Goal: Information Seeking & Learning: Learn about a topic

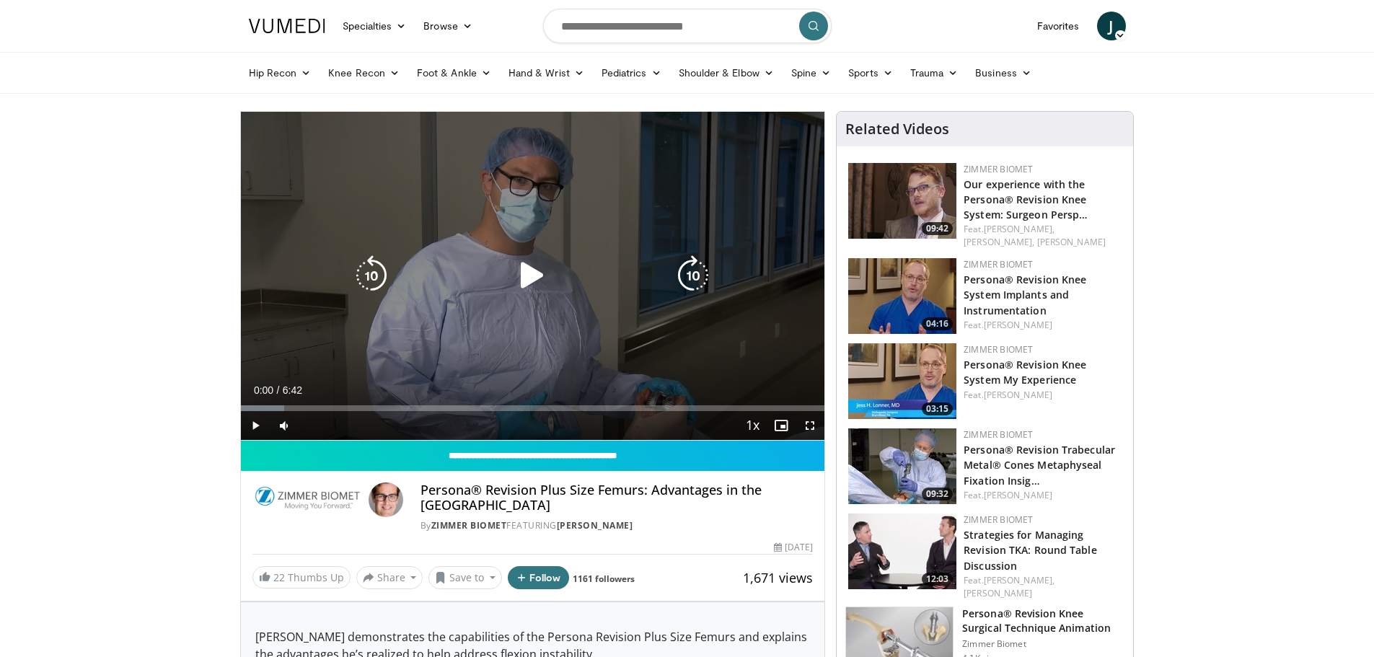
click at [415, 324] on div "10 seconds Tap to unmute" at bounding box center [533, 276] width 584 height 328
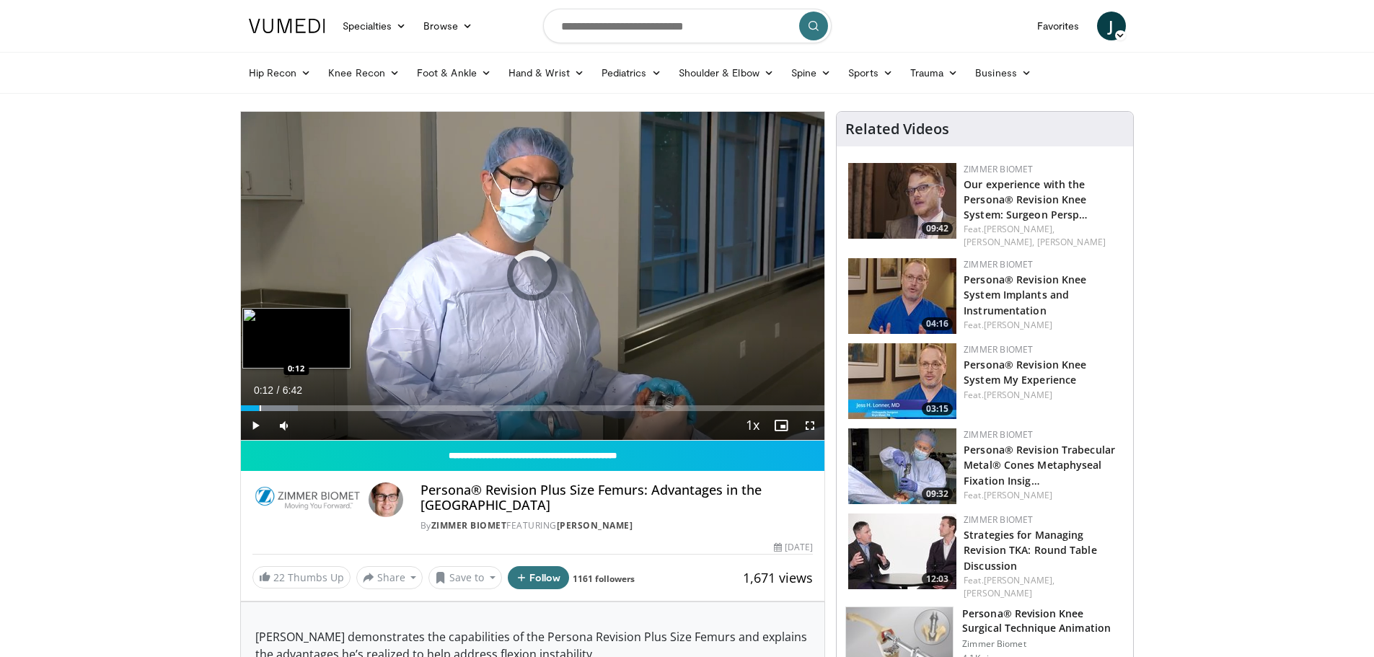
click at [259, 403] on div "Loaded : 9.85% 0:01 0:12" at bounding box center [533, 404] width 584 height 14
click at [283, 410] on div "Progress Bar" at bounding box center [283, 408] width 1 height 6
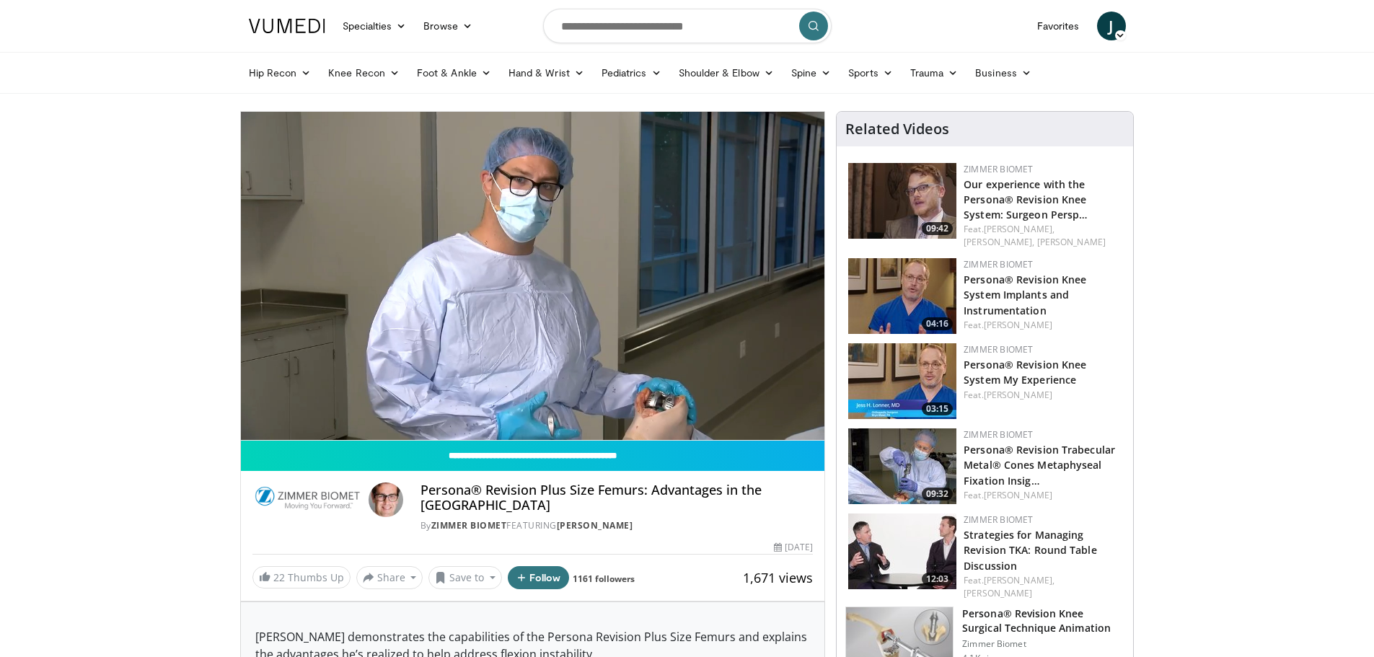
click at [894, 201] on img at bounding box center [902, 201] width 108 height 76
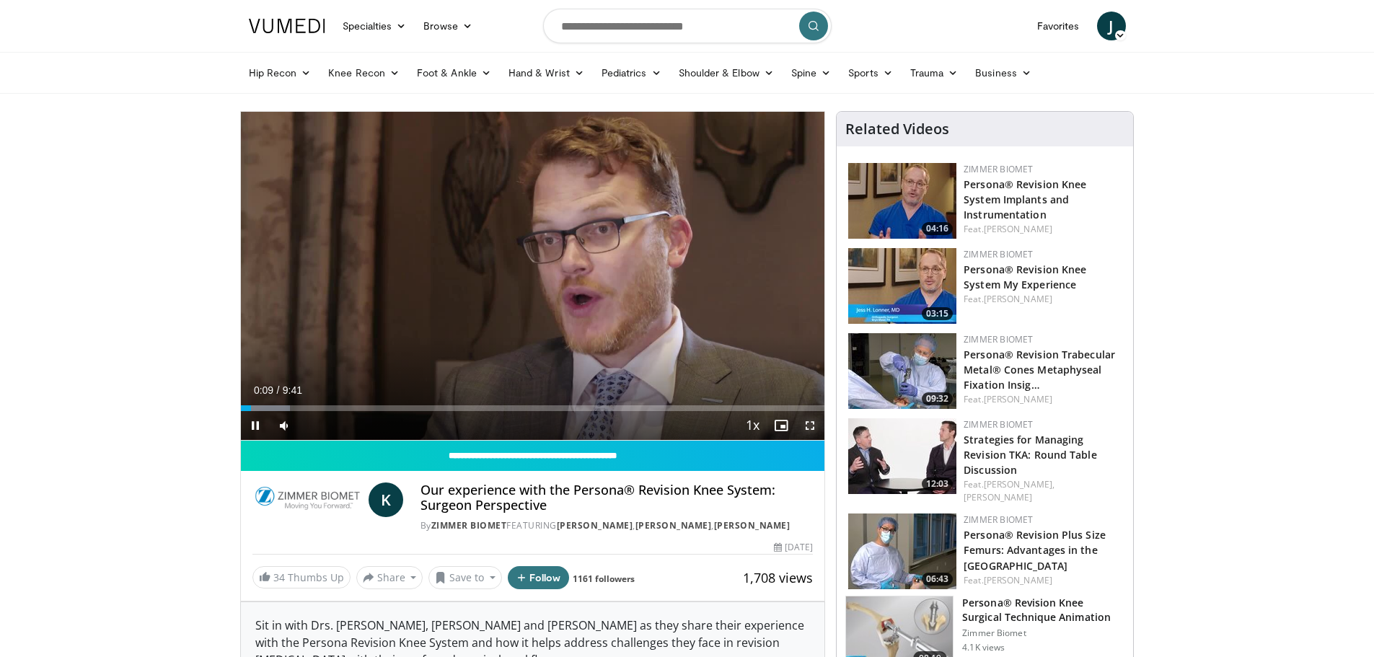
click at [808, 431] on span "Video Player" at bounding box center [810, 425] width 29 height 29
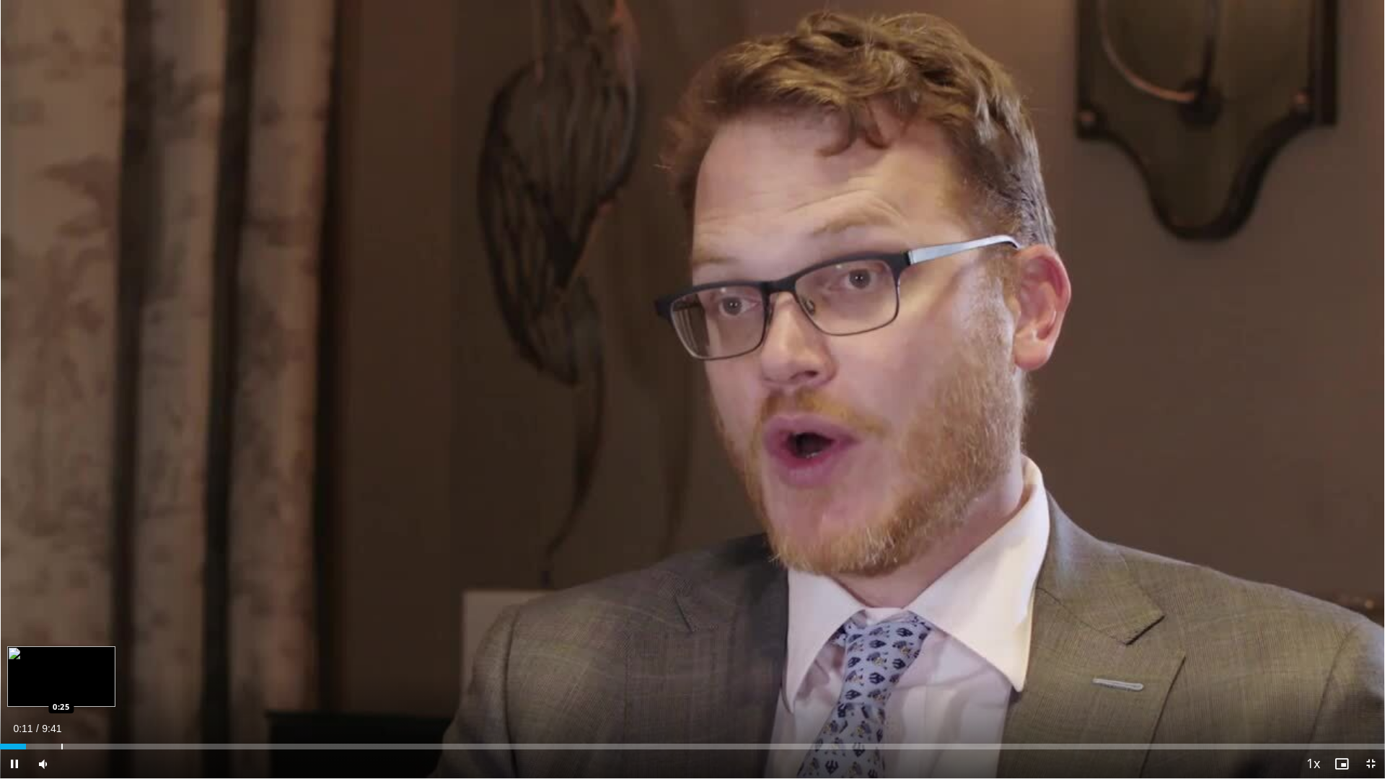
click at [61, 656] on div "Progress Bar" at bounding box center [61, 747] width 1 height 6
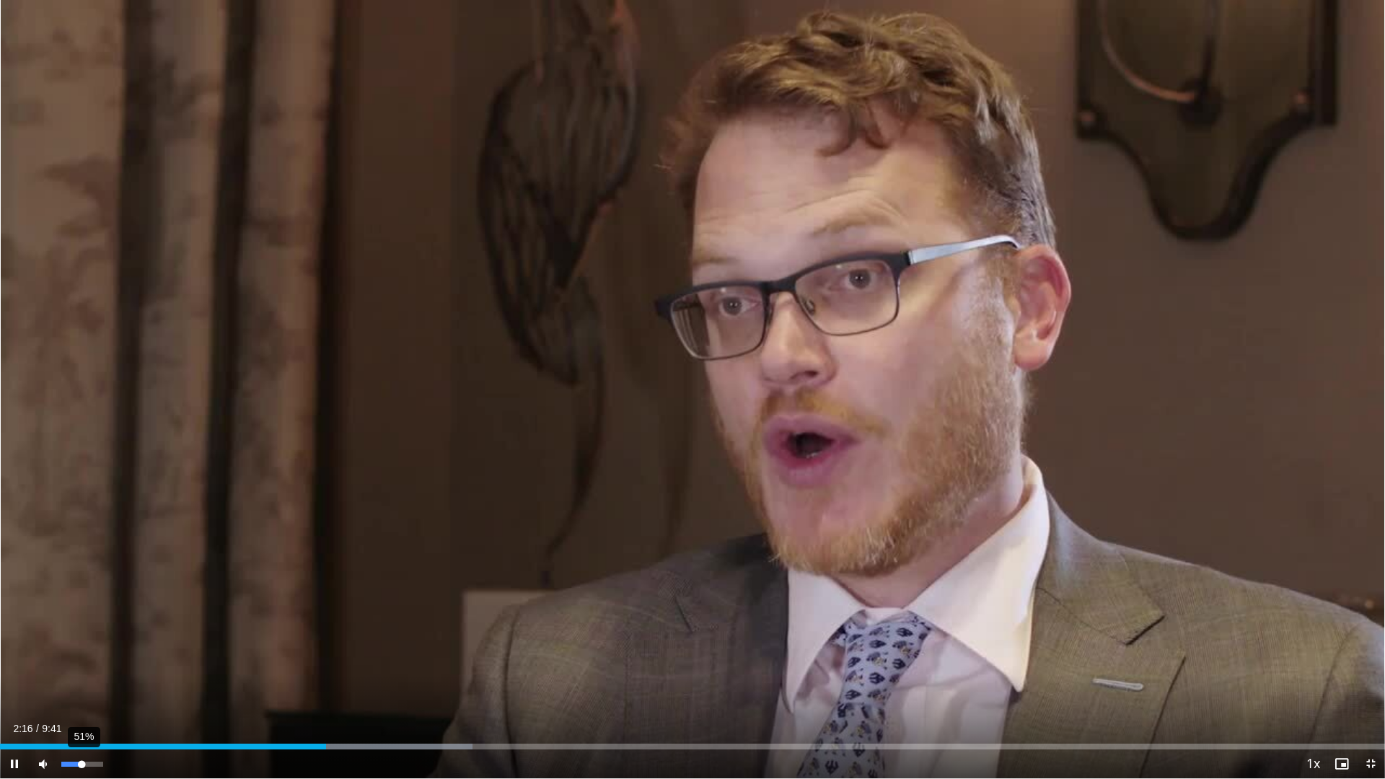
drag, startPoint x: 73, startPoint y: 763, endPoint x: 82, endPoint y: 765, distance: 9.1
click at [82, 656] on div "Volume Level" at bounding box center [71, 764] width 20 height 5
click at [394, 656] on div "Progress Bar" at bounding box center [394, 747] width 1 height 6
click at [1362, 656] on span "Video Player" at bounding box center [1370, 764] width 29 height 29
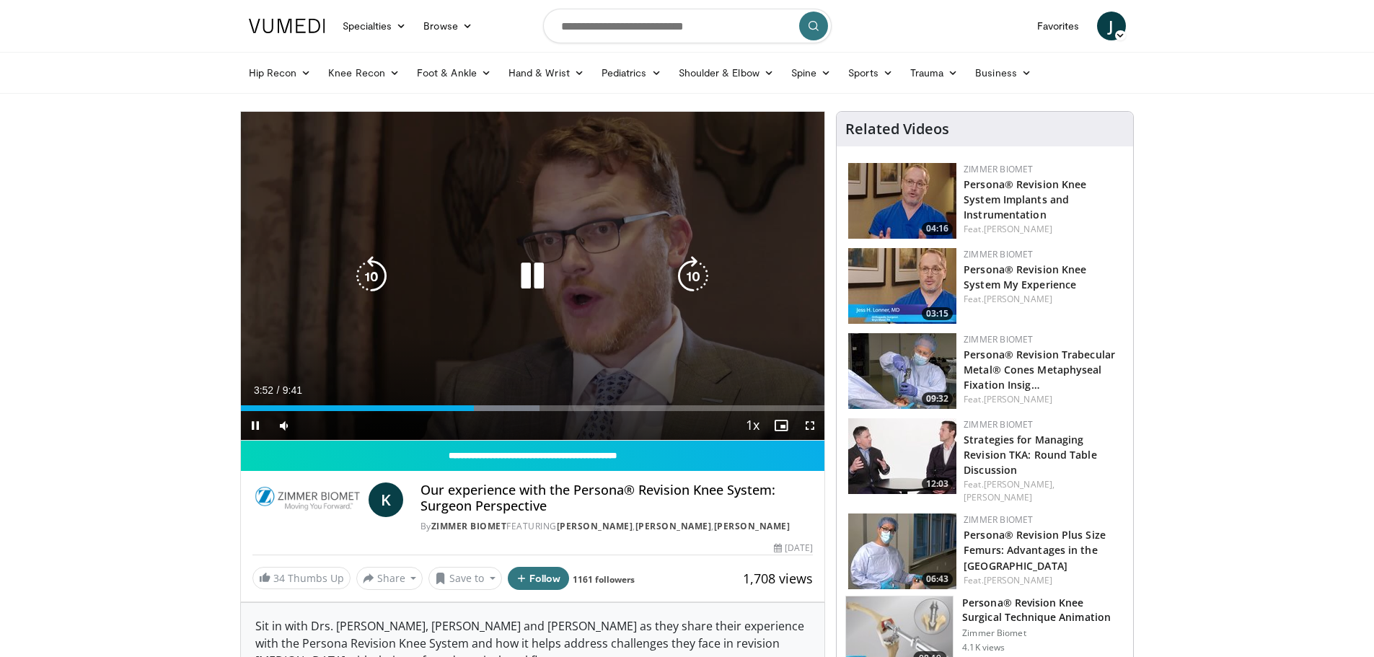
click at [540, 348] on div "10 seconds Tap to unmute" at bounding box center [533, 276] width 584 height 328
click at [624, 347] on div "10 seconds Tap to unmute" at bounding box center [533, 276] width 584 height 328
click at [732, 361] on div "10 seconds Tap to unmute" at bounding box center [533, 276] width 584 height 328
click at [735, 333] on div "10 seconds Tap to unmute" at bounding box center [533, 276] width 584 height 328
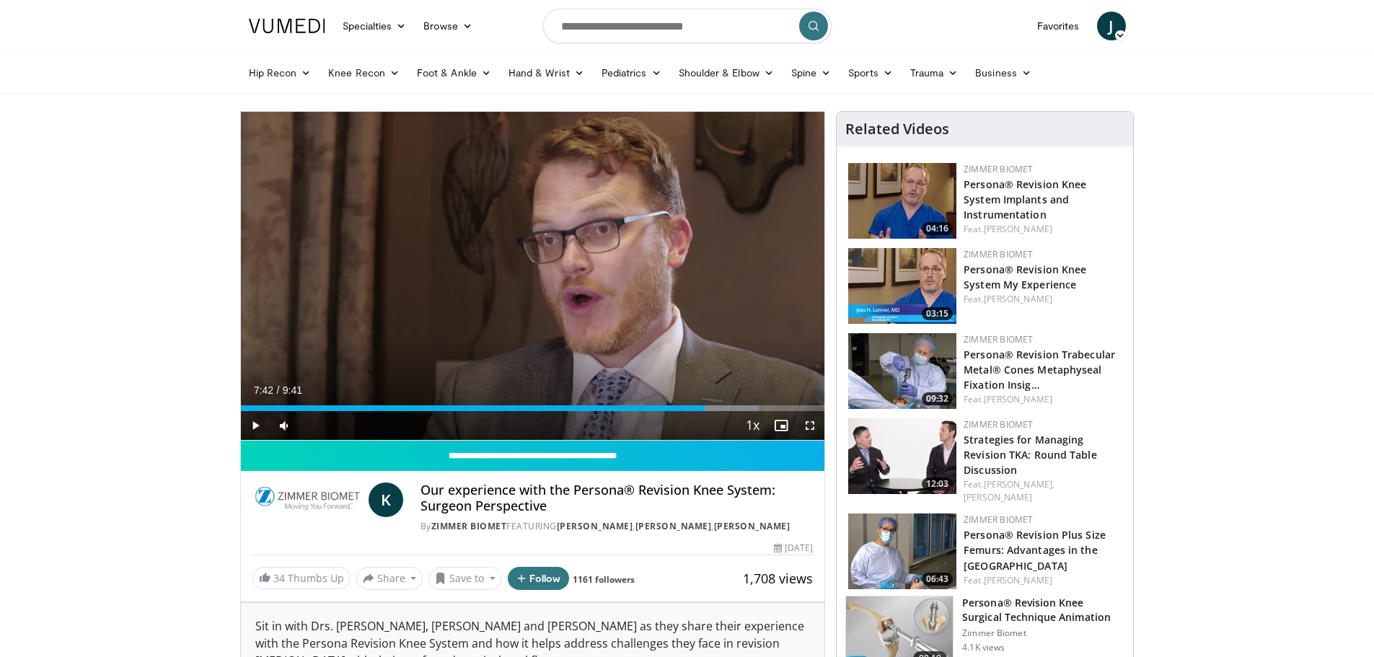
click at [706, 408] on div "Progress Bar" at bounding box center [706, 408] width 1 height 6
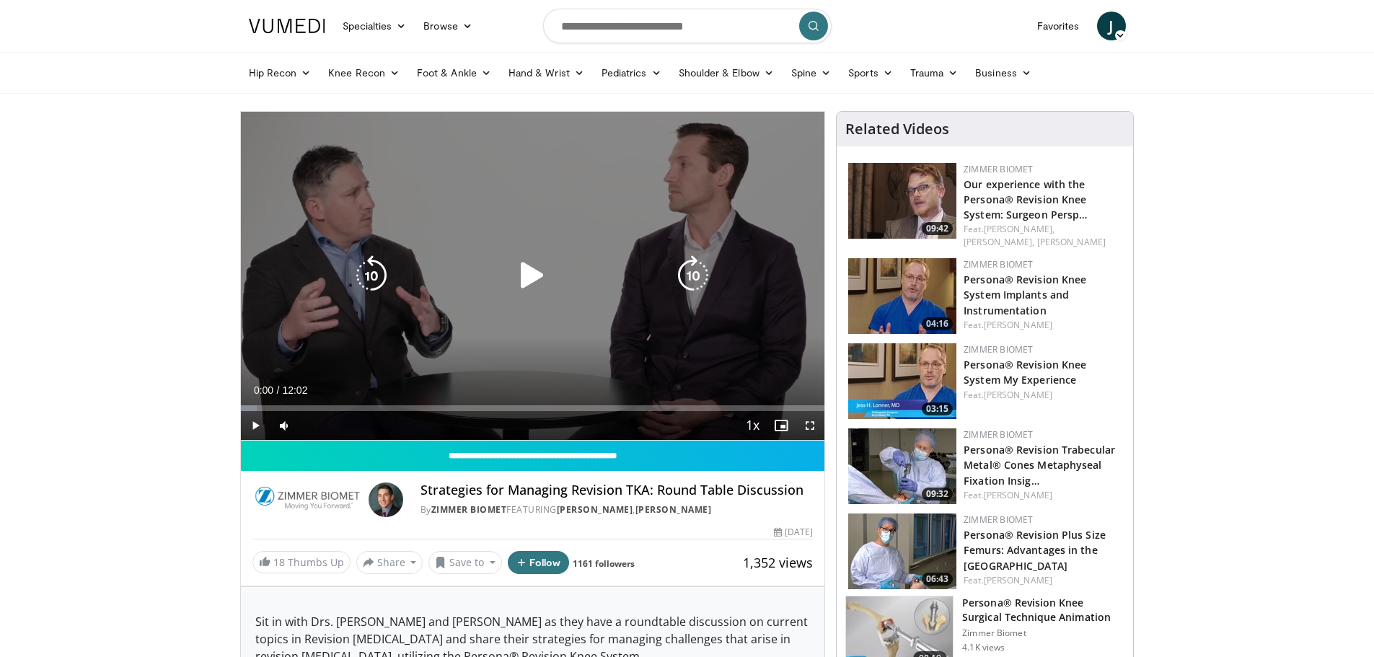
drag, startPoint x: 527, startPoint y: 278, endPoint x: 508, endPoint y: 298, distance: 27.6
click at [527, 277] on icon "Video Player" at bounding box center [532, 275] width 40 height 40
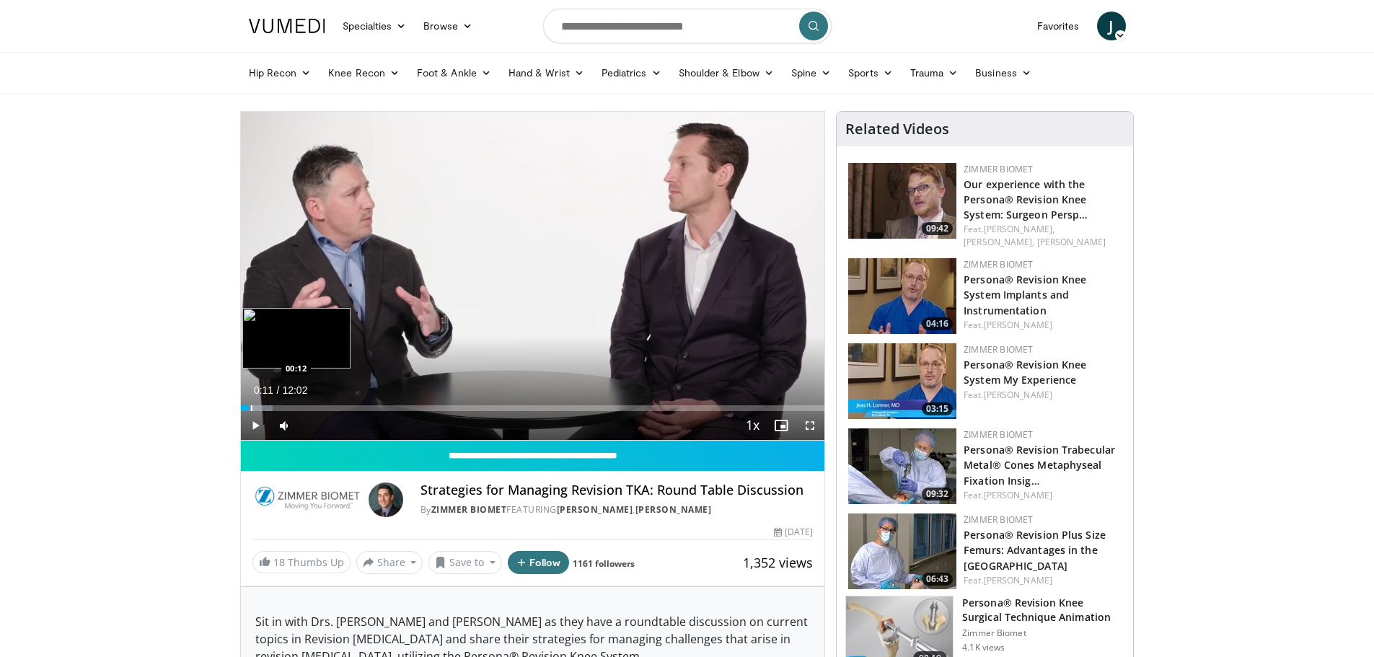
click at [251, 407] on div "Progress Bar" at bounding box center [251, 408] width 1 height 6
click at [258, 405] on div "Progress Bar" at bounding box center [258, 408] width 1 height 6
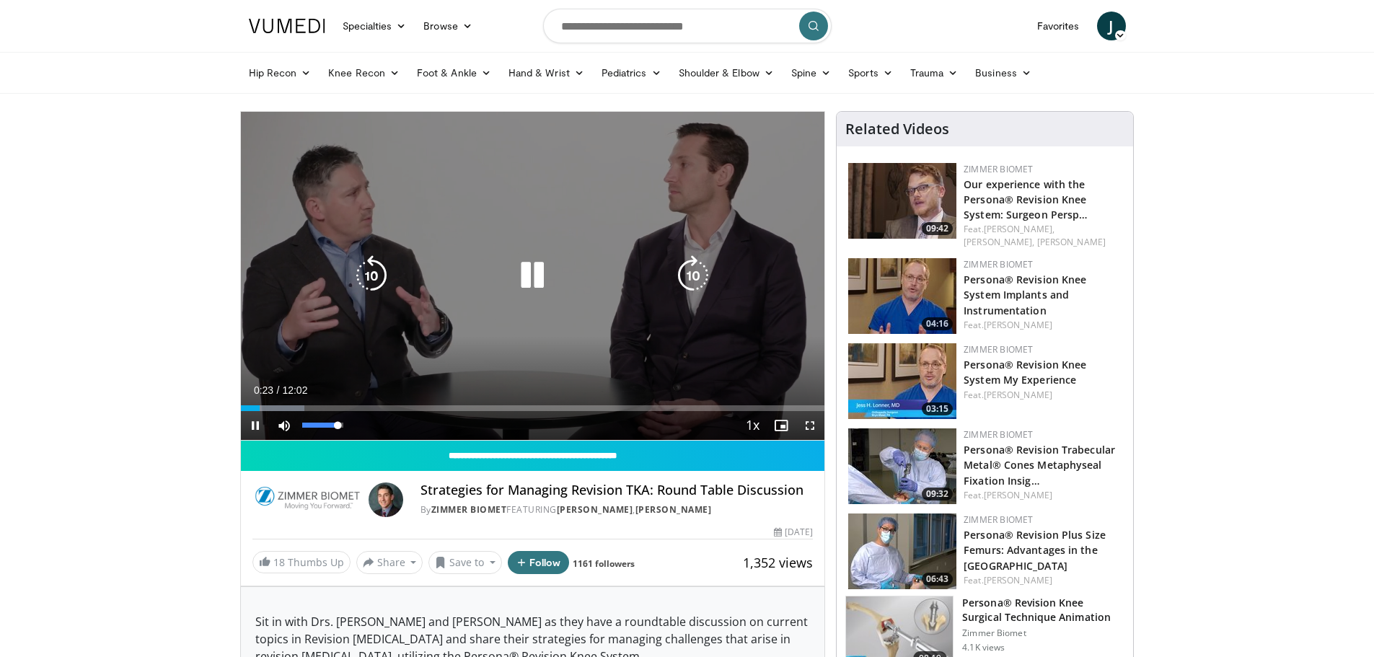
drag, startPoint x: 330, startPoint y: 422, endPoint x: 345, endPoint y: 418, distance: 14.9
click at [344, 418] on div "88%" at bounding box center [323, 425] width 50 height 29
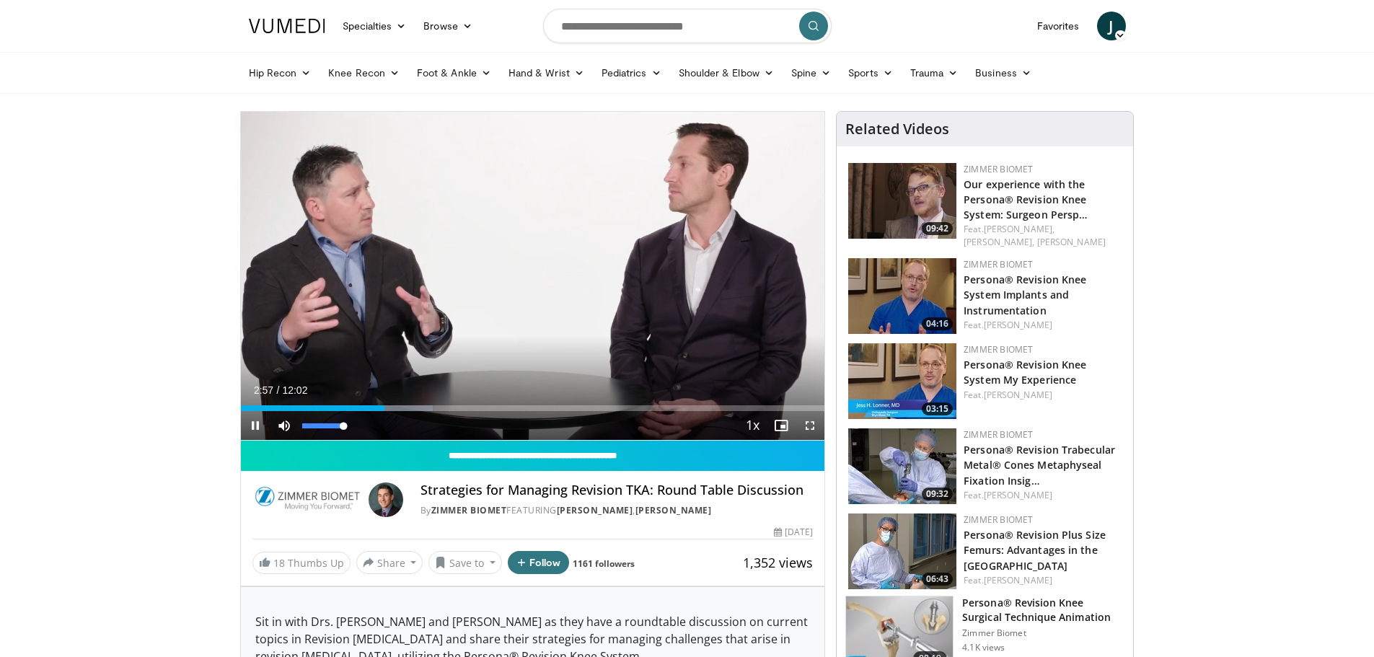
drag, startPoint x: 338, startPoint y: 426, endPoint x: 356, endPoint y: 424, distance: 17.4
click at [356, 424] on div "Mute 100%" at bounding box center [320, 425] width 101 height 29
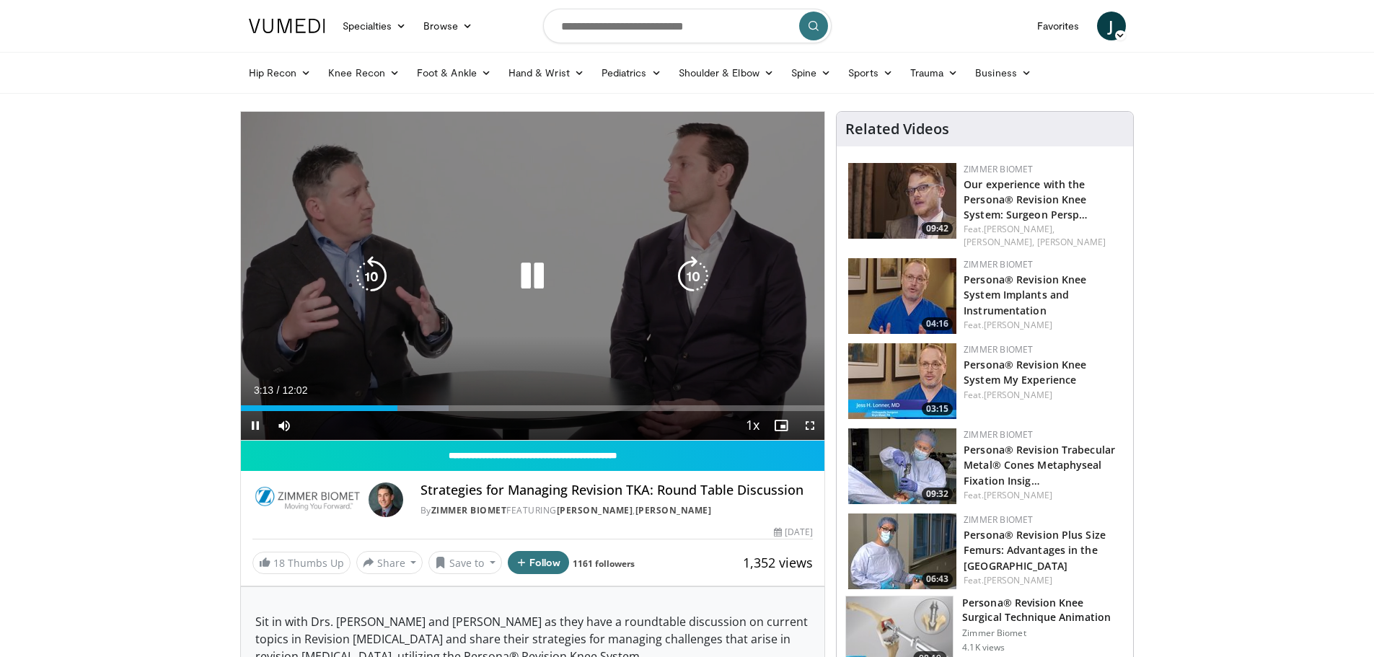
click at [534, 289] on icon "Video Player" at bounding box center [532, 276] width 40 height 40
click at [649, 318] on div "10 seconds Tap to unmute" at bounding box center [533, 276] width 584 height 328
click at [599, 357] on div "10 seconds Tap to unmute" at bounding box center [533, 276] width 584 height 328
click at [512, 330] on div "10 seconds Tap to unmute" at bounding box center [533, 276] width 584 height 328
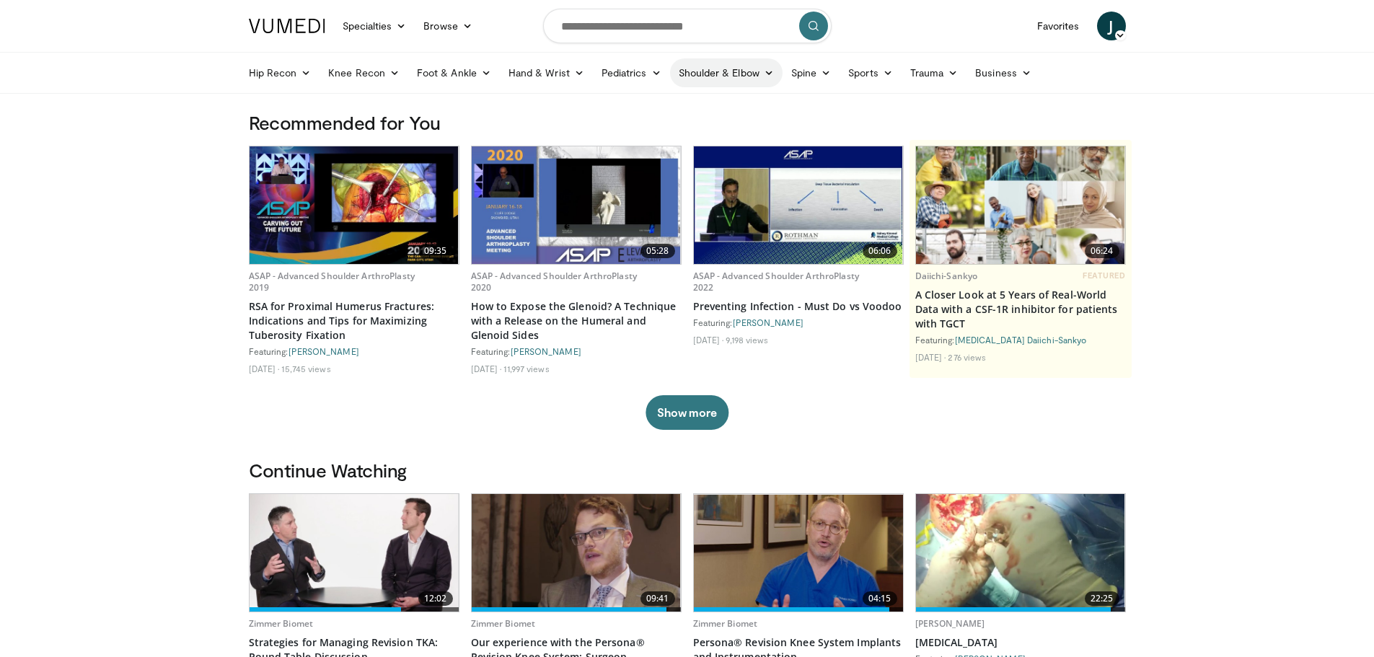
click at [695, 74] on link "Shoulder & Elbow" at bounding box center [726, 72] width 113 height 29
click at [722, 128] on link "Shoulder" at bounding box center [696, 129] width 172 height 23
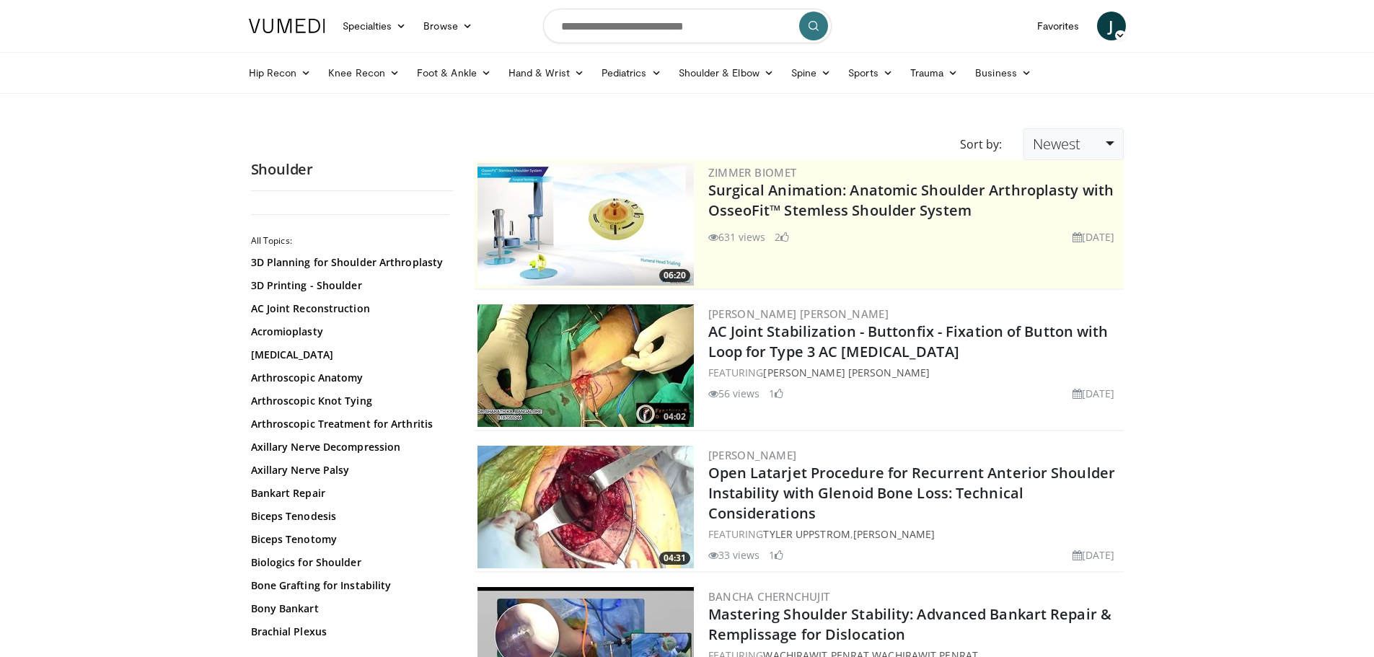
click at [1076, 149] on span "Newest" at bounding box center [1057, 143] width 48 height 19
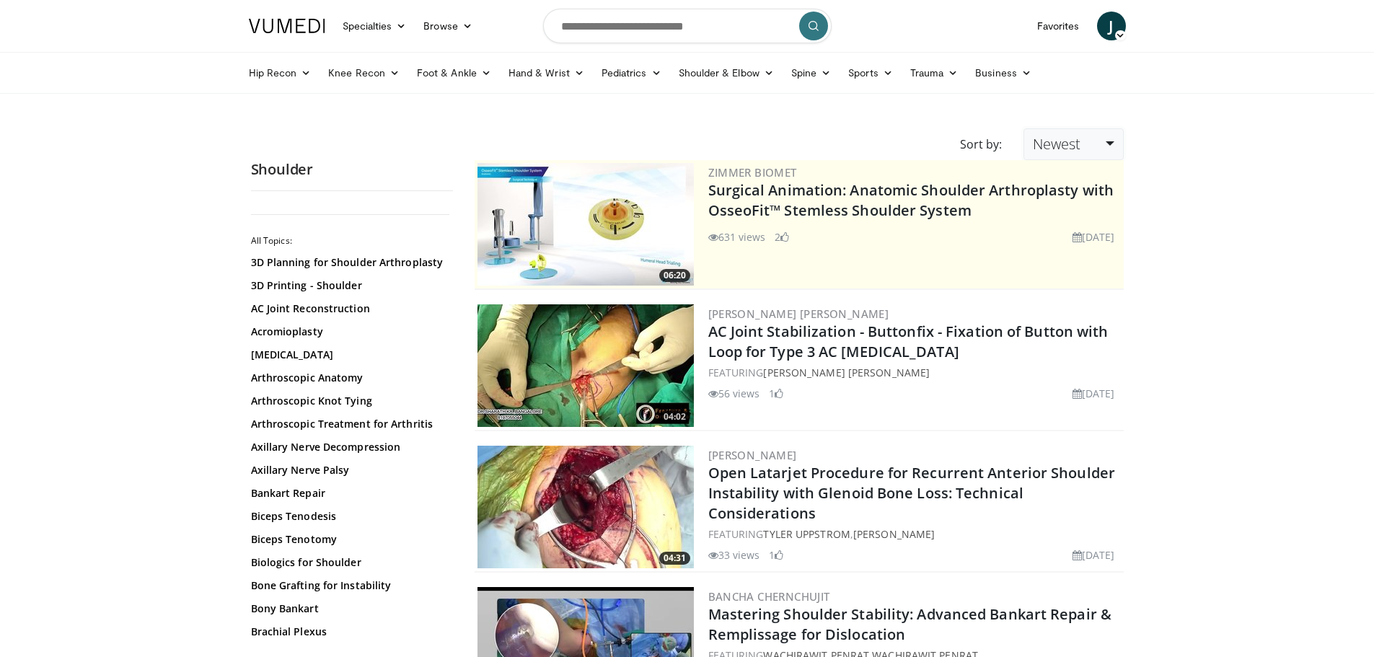
click at [1061, 142] on span "Newest" at bounding box center [1057, 143] width 48 height 19
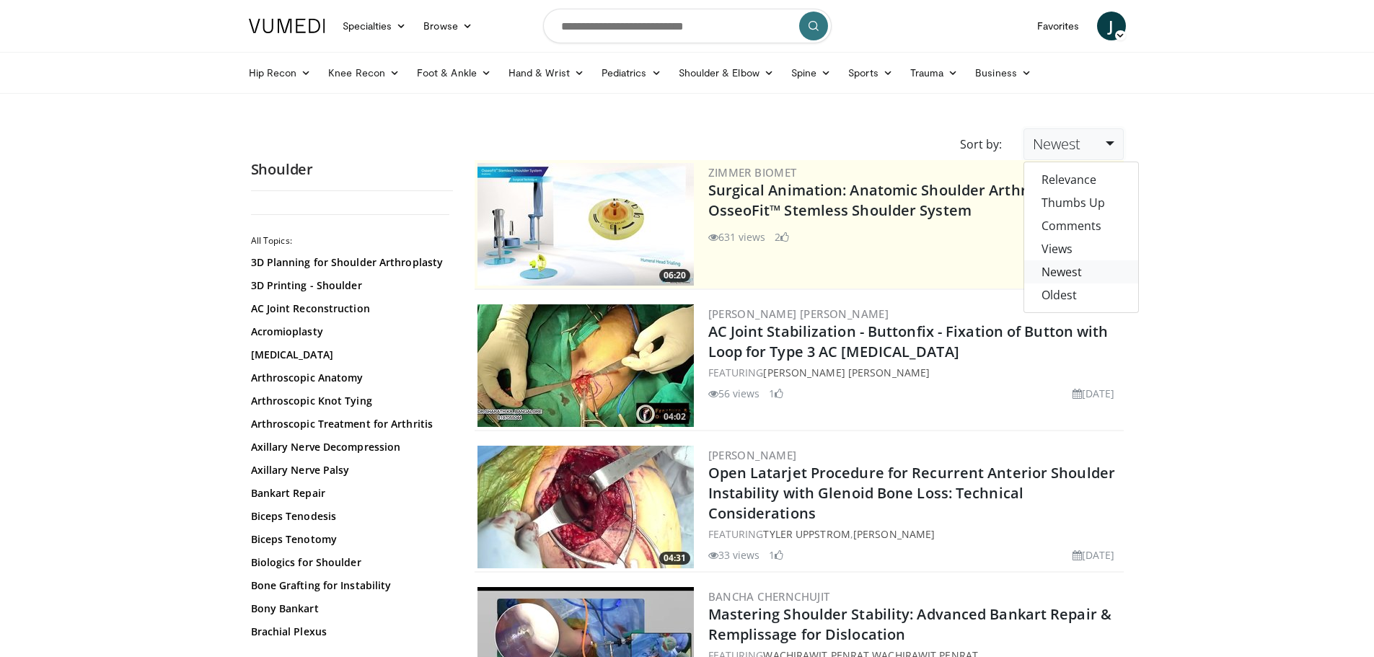
click at [1085, 278] on link "Newest" at bounding box center [1081, 271] width 114 height 23
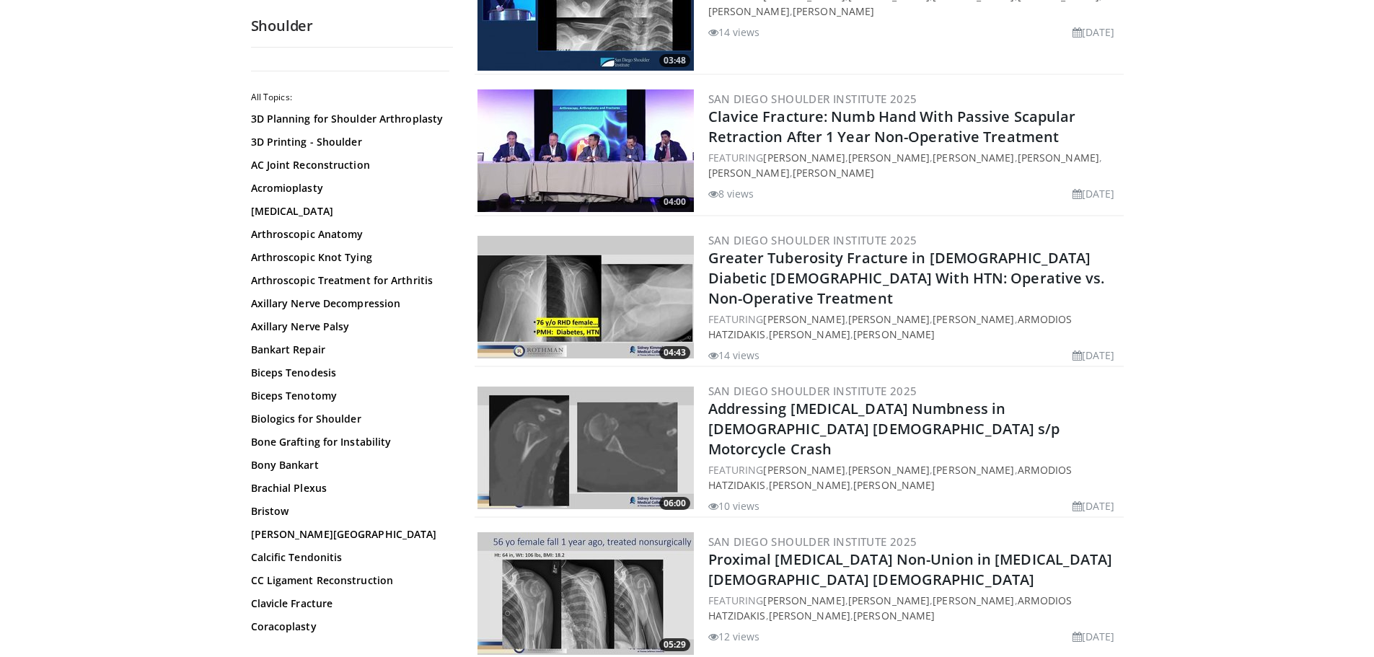
scroll to position [2020, 0]
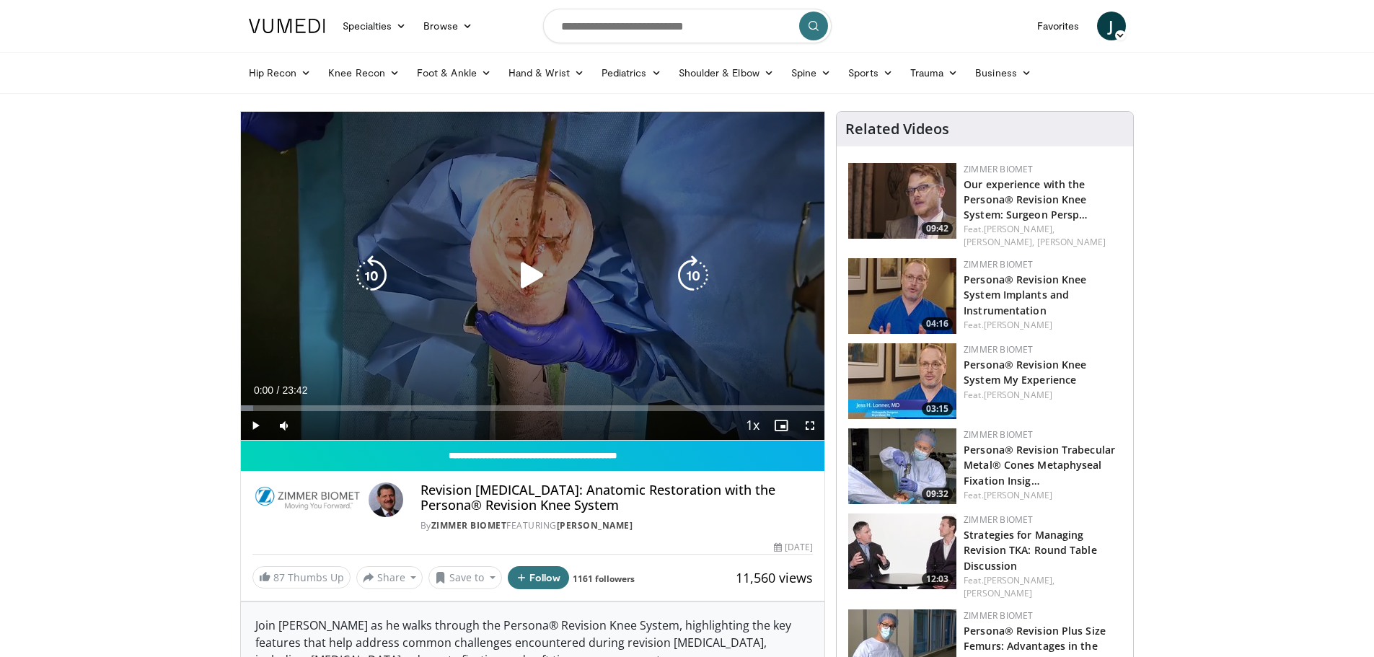
click at [630, 359] on div "10 seconds Tap to unmute" at bounding box center [533, 276] width 584 height 328
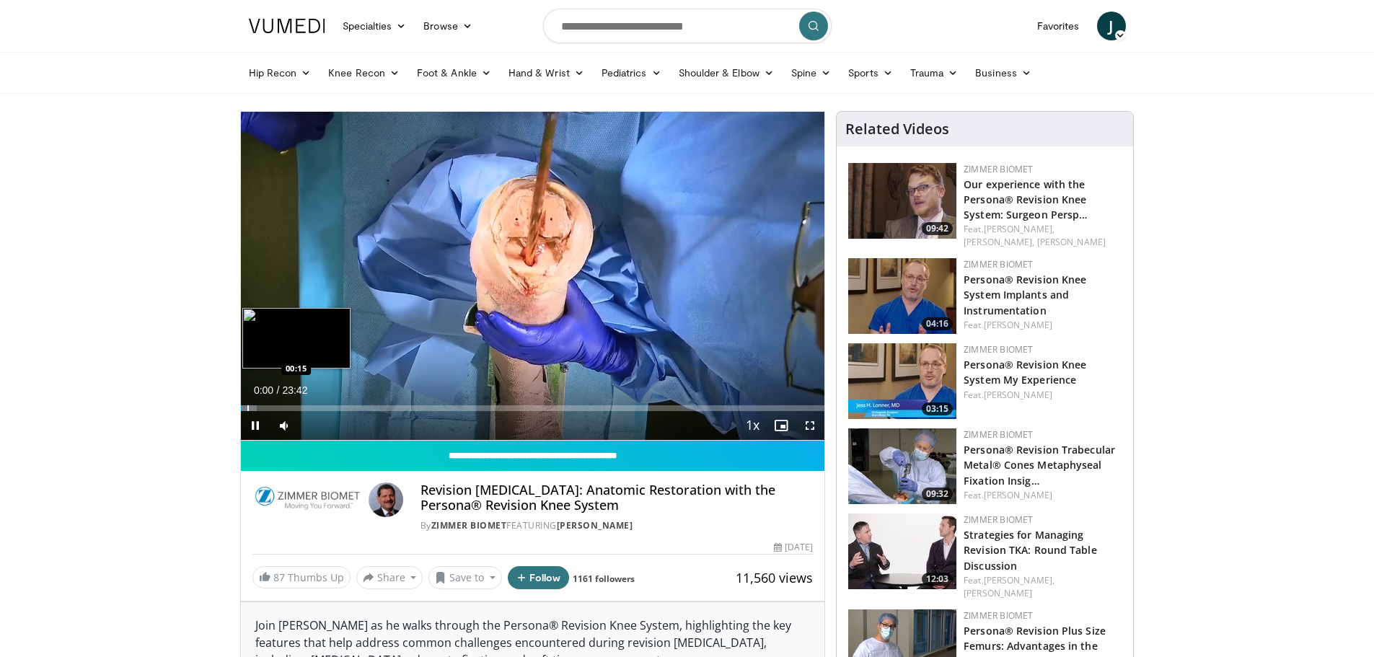
click at [249, 410] on div "Progress Bar" at bounding box center [247, 408] width 1 height 6
click at [276, 408] on div "Progress Bar" at bounding box center [276, 408] width 1 height 6
click at [284, 407] on div "Progress Bar" at bounding box center [284, 408] width 1 height 6
click at [286, 407] on div "Progress Bar" at bounding box center [286, 408] width 1 height 6
click at [294, 407] on div "Progress Bar" at bounding box center [294, 408] width 1 height 6
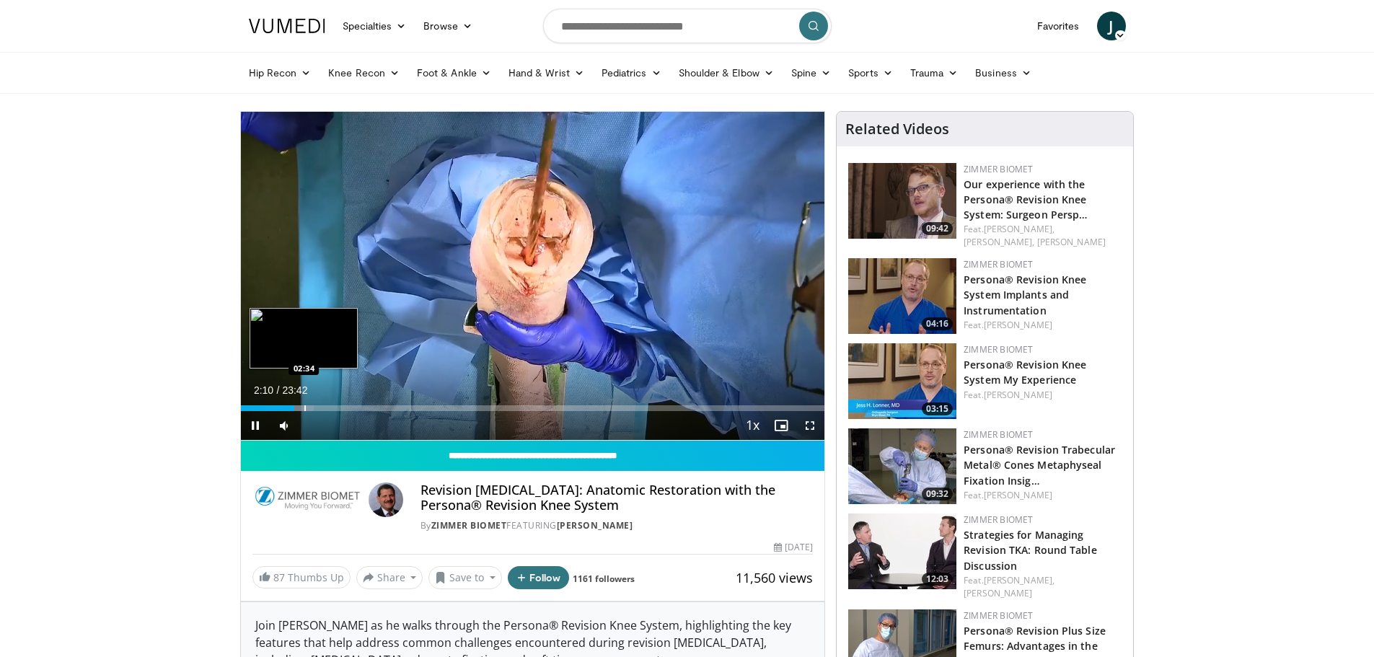
click at [304, 408] on div "Progress Bar" at bounding box center [304, 408] width 1 height 6
click at [322, 410] on div "Progress Bar" at bounding box center [322, 408] width 1 height 6
click at [332, 408] on div "Loaded : 17.59% 03:16 03:44" at bounding box center [533, 408] width 584 height 6
click at [341, 407] on div "Progress Bar" at bounding box center [341, 408] width 1 height 6
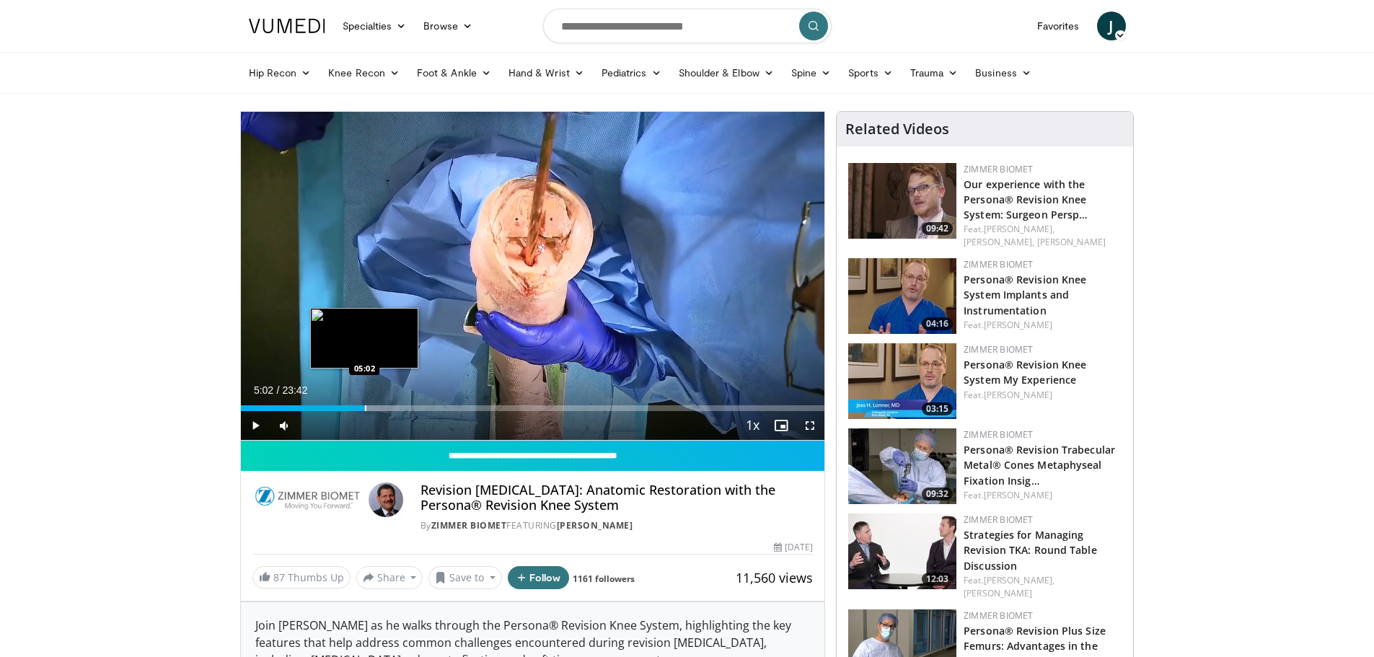
click at [365, 406] on div "Progress Bar" at bounding box center [365, 408] width 1 height 6
click at [369, 408] on div "Progress Bar" at bounding box center [369, 408] width 1 height 6
click at [382, 407] on div "Progress Bar" at bounding box center [382, 408] width 1 height 6
click at [376, 408] on div "05:47" at bounding box center [312, 408] width 143 height 6
click at [817, 431] on span "Video Player" at bounding box center [810, 425] width 29 height 29
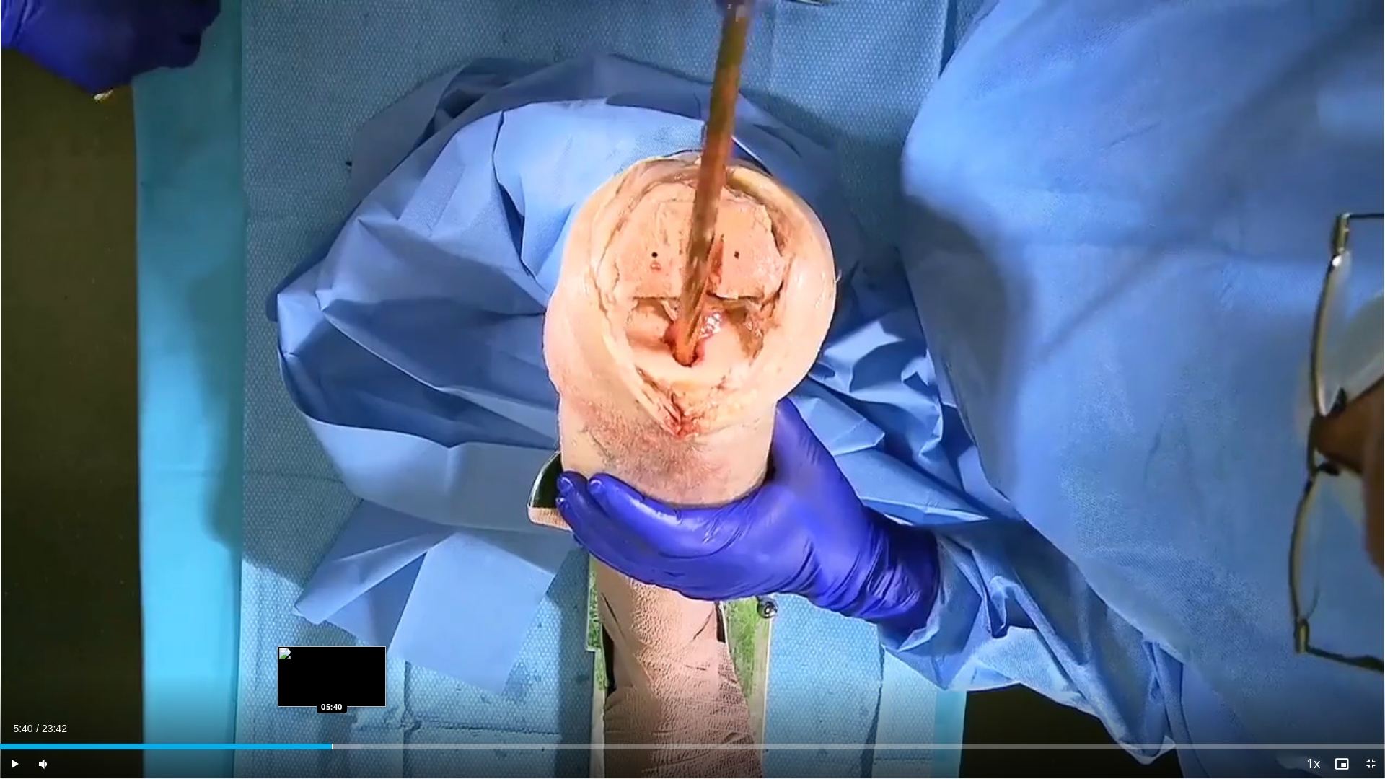
click at [332, 656] on div "Progress Bar" at bounding box center [332, 747] width 1 height 6
click at [344, 656] on div "Progress Bar" at bounding box center [344, 747] width 1 height 6
click at [360, 656] on div "Progress Bar" at bounding box center [360, 747] width 1 height 6
click at [368, 656] on div "Progress Bar" at bounding box center [379, 747] width 92 height 6
click at [375, 656] on div "Progress Bar" at bounding box center [375, 747] width 1 height 6
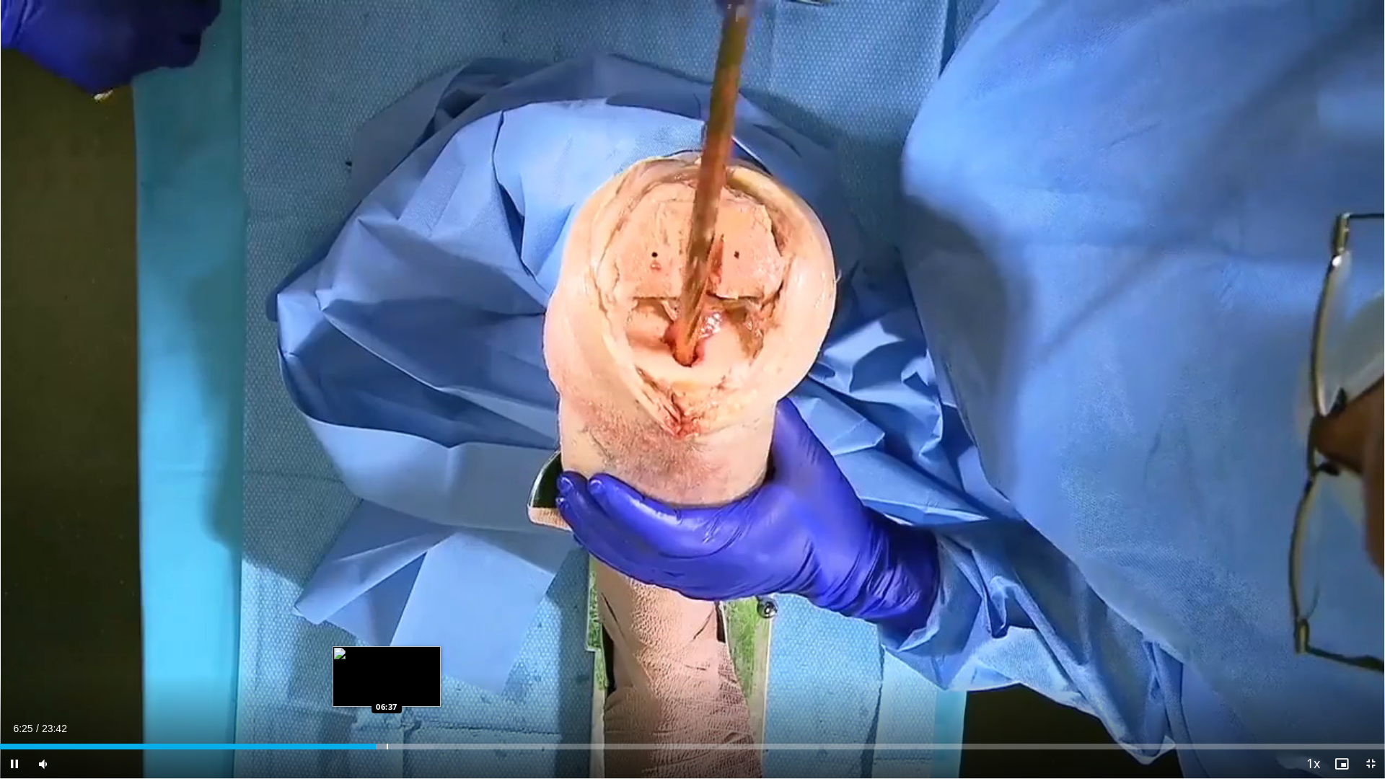
click at [387, 656] on div "Progress Bar" at bounding box center [387, 747] width 1 height 6
click at [397, 656] on div "Progress Bar" at bounding box center [397, 747] width 1 height 6
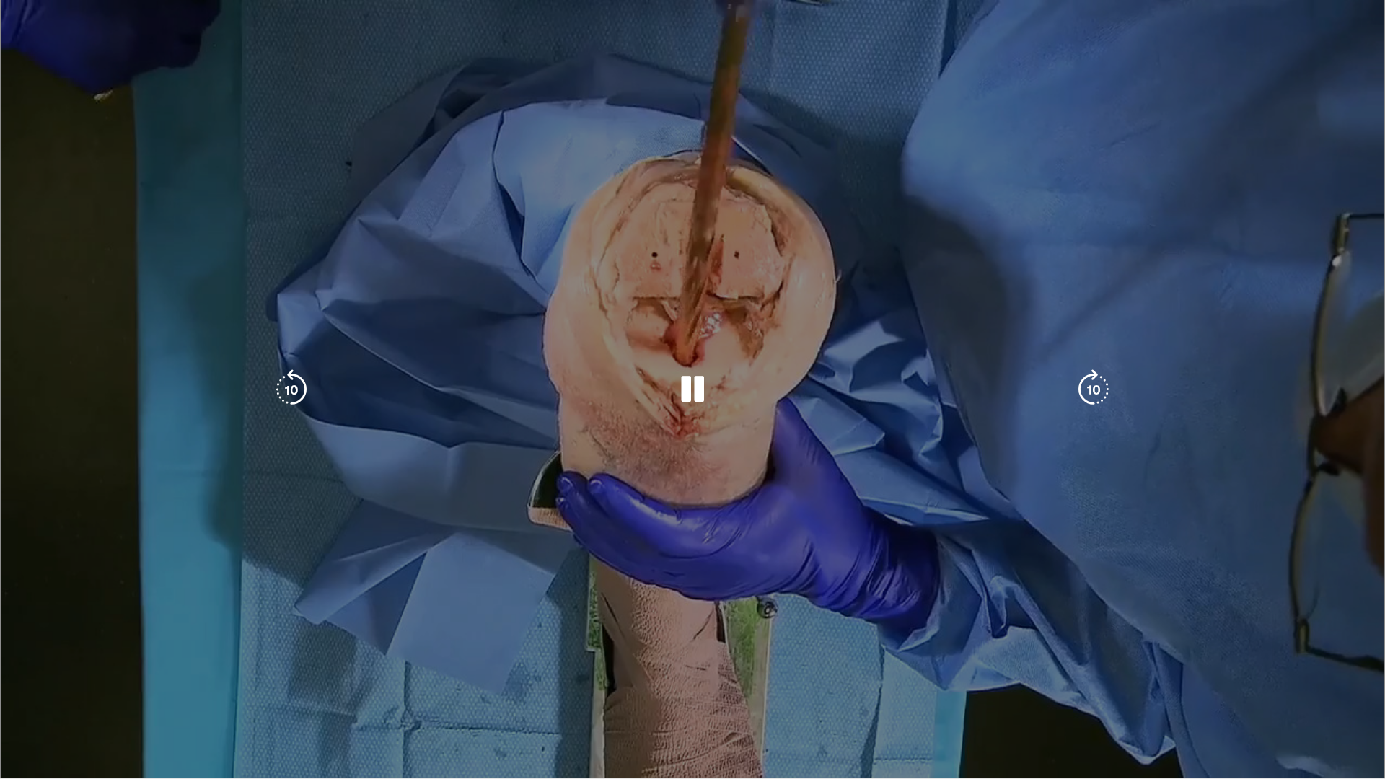
click at [415, 656] on video-js "**********" at bounding box center [692, 389] width 1385 height 779
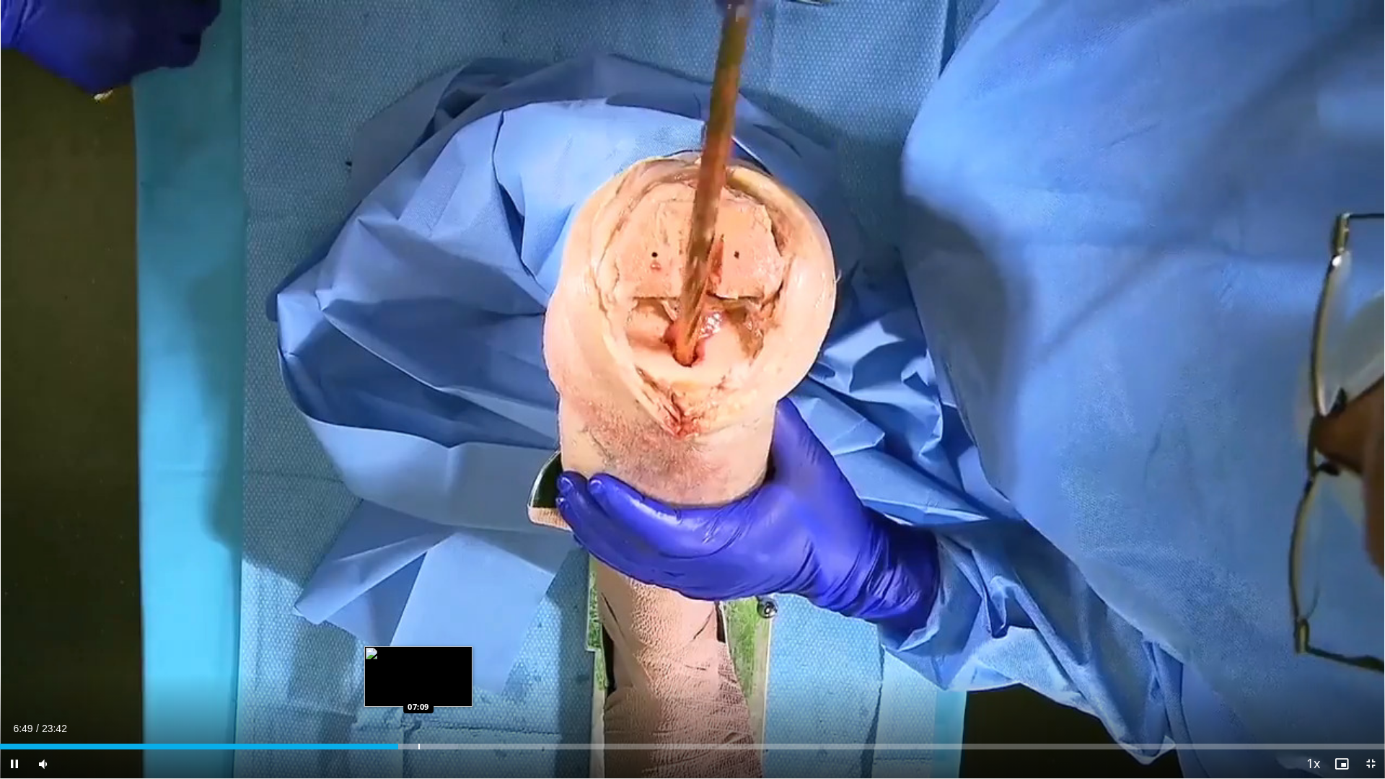
click at [418, 656] on div "Loaded : 33.06% 06:49 07:09" at bounding box center [692, 743] width 1385 height 14
click at [444, 656] on div "Progress Bar" at bounding box center [437, 747] width 92 height 6
click at [464, 656] on div "Progress Bar" at bounding box center [454, 747] width 76 height 6
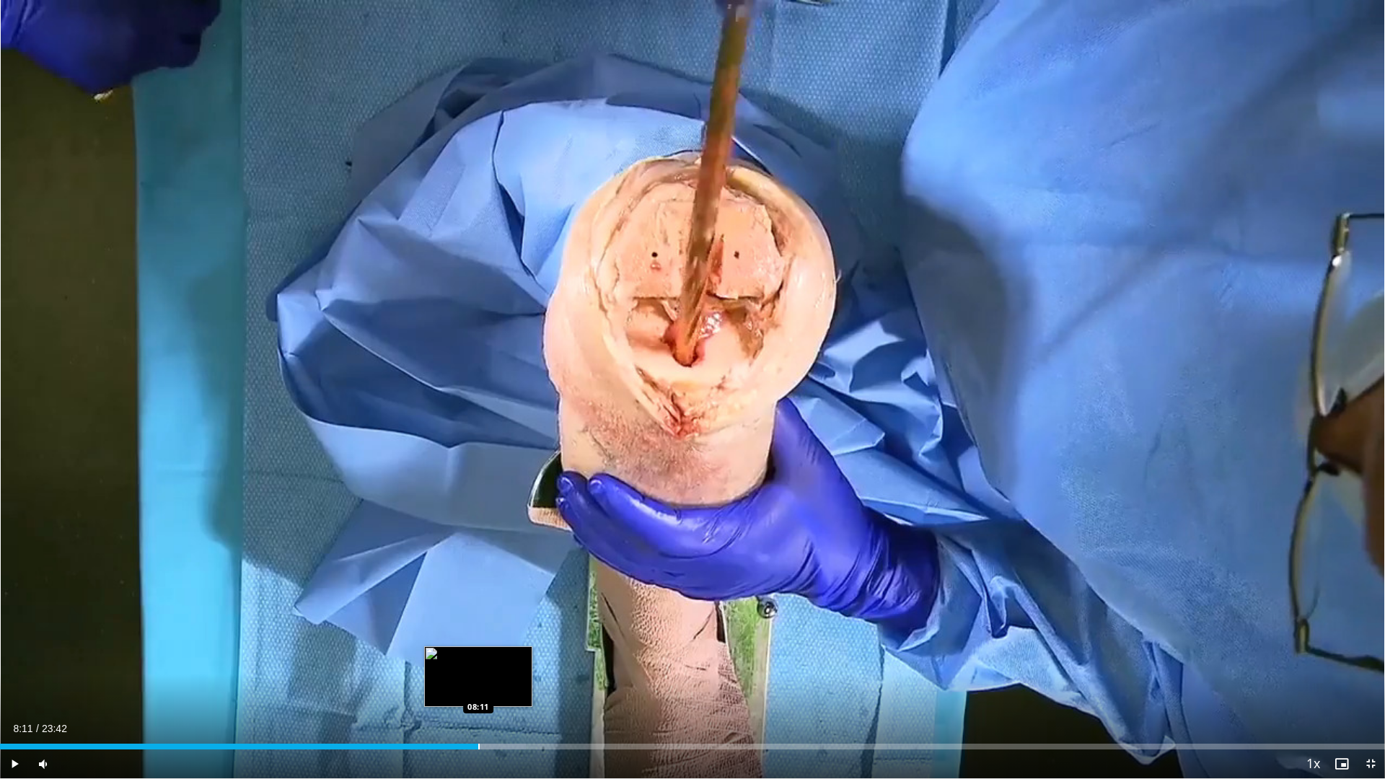
click at [478, 656] on div "Progress Bar" at bounding box center [478, 747] width 1 height 6
click at [496, 656] on div "Progress Bar" at bounding box center [496, 747] width 1 height 6
click at [485, 656] on div "Progress Bar" at bounding box center [485, 747] width 1 height 6
click at [473, 656] on div "Progress Bar" at bounding box center [473, 747] width 1 height 6
click at [487, 656] on div "Progress Bar" at bounding box center [486, 747] width 1 height 6
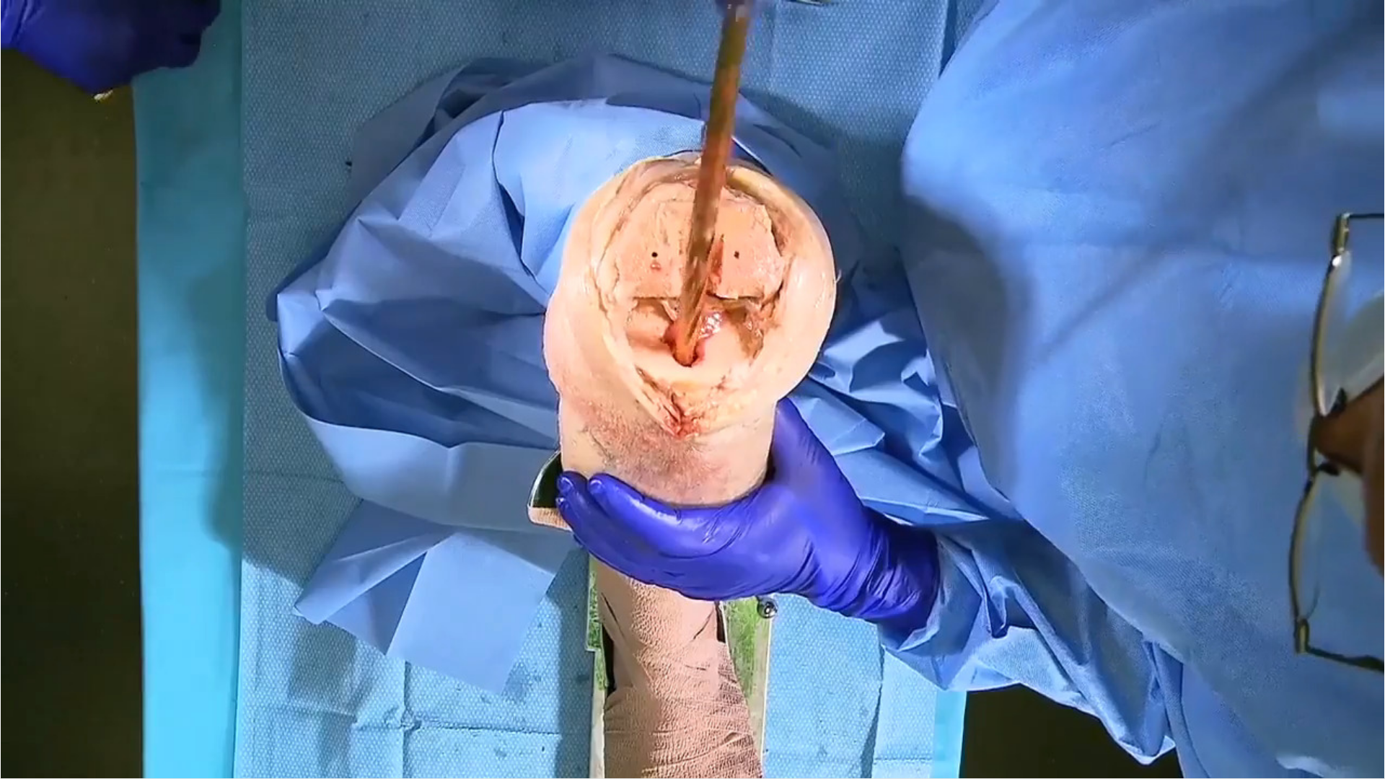
click at [501, 656] on video-js "**********" at bounding box center [692, 389] width 1385 height 779
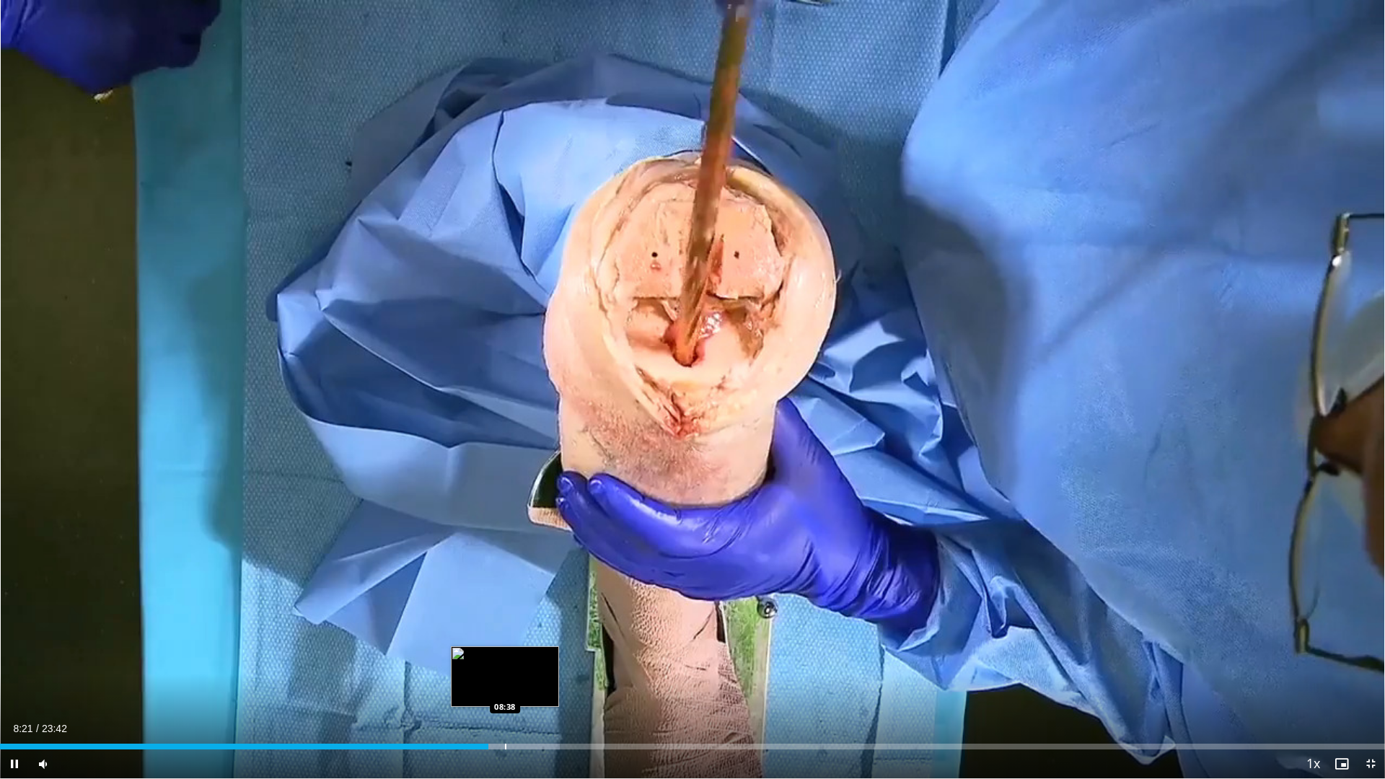
click at [504, 656] on div "Loaded : 40.43% 08:21 08:38" at bounding box center [692, 747] width 1385 height 6
click at [531, 656] on div "Progress Bar" at bounding box center [531, 747] width 1 height 6
click at [558, 656] on div "Progress Bar" at bounding box center [558, 747] width 1 height 6
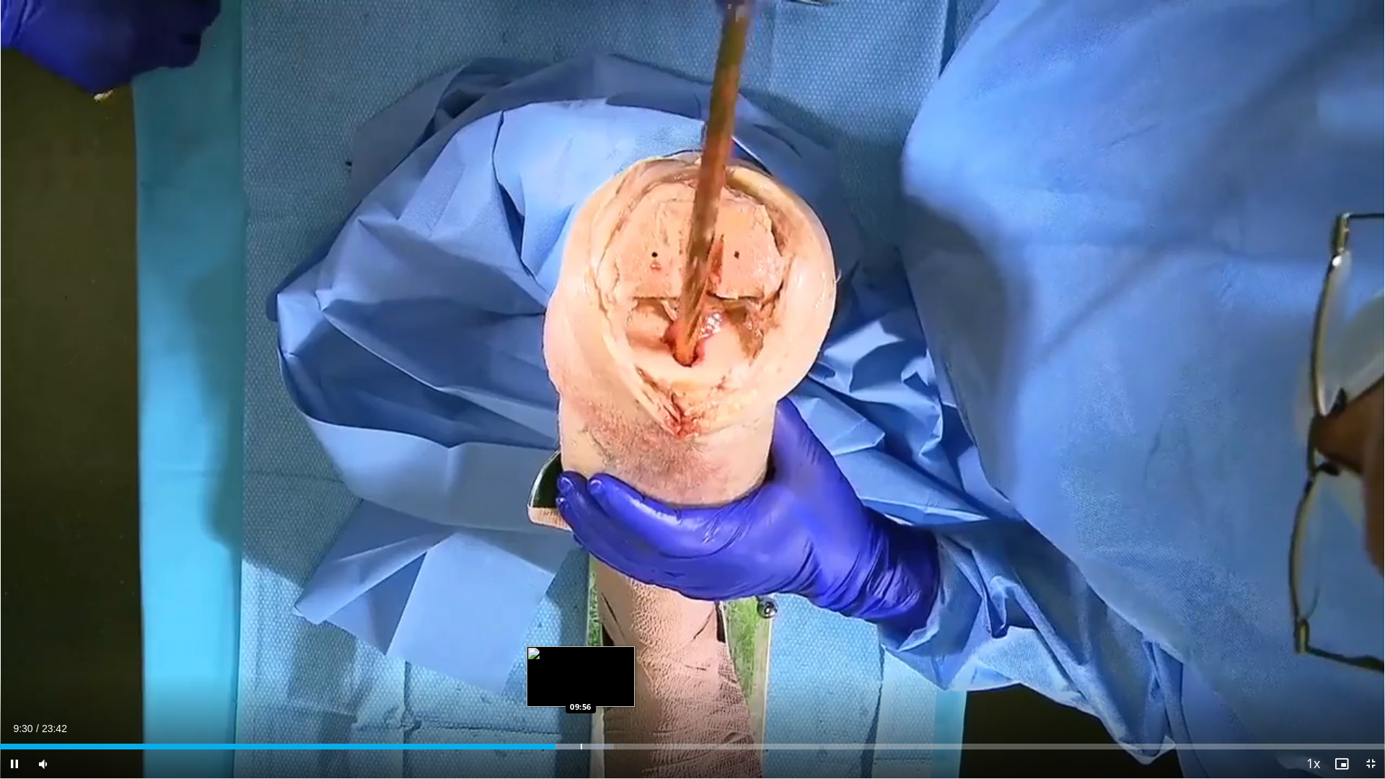
click at [581, 656] on div "Loaded : 44.32% 09:30 09:56" at bounding box center [692, 743] width 1385 height 14
click at [593, 656] on div "Loaded : 44.61% 09:56 10:07" at bounding box center [692, 743] width 1385 height 14
click at [612, 656] on div "Progress Bar" at bounding box center [612, 747] width 1 height 6
click at [635, 656] on div "Progress Bar" at bounding box center [635, 747] width 1 height 6
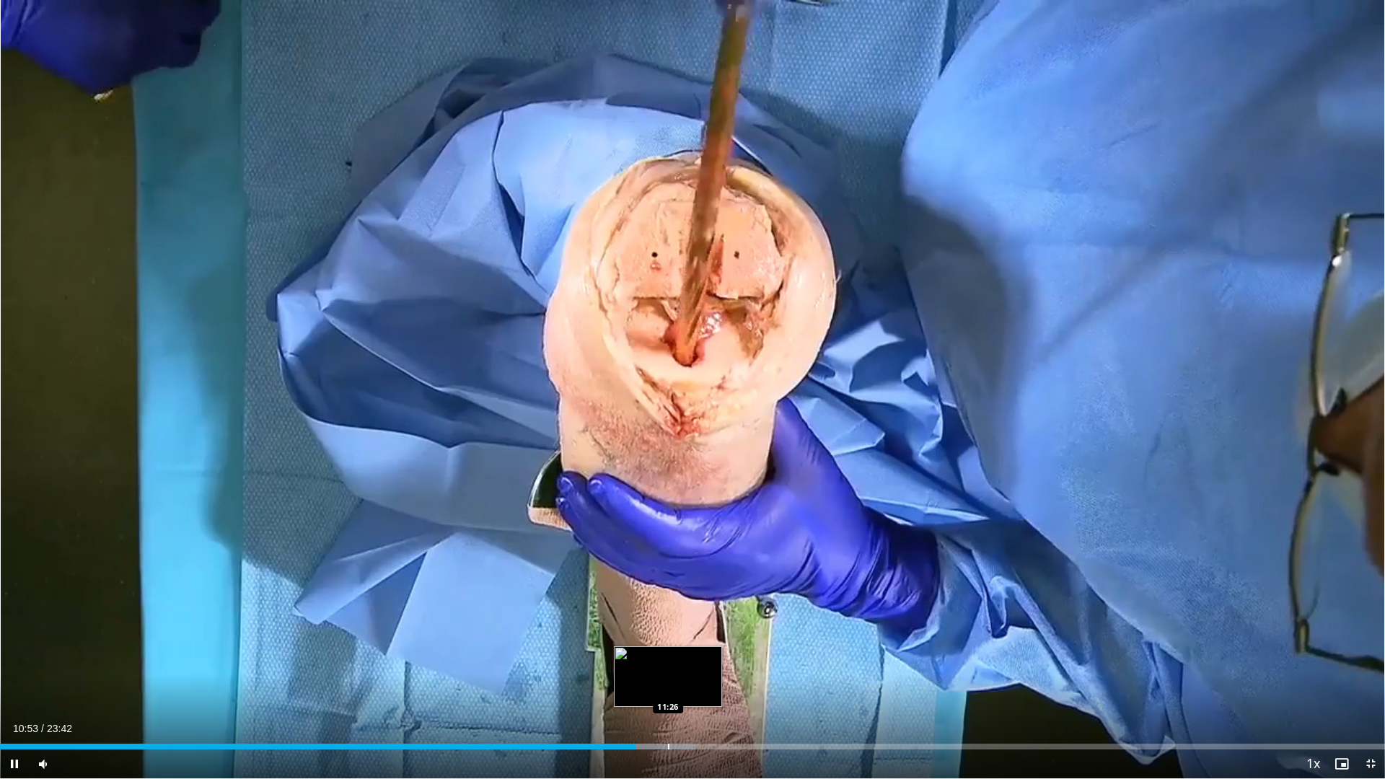
click at [668, 656] on div "Loaded : 50.19% 10:53 11:26" at bounding box center [692, 743] width 1385 height 14
click at [693, 656] on div "Progress Bar" at bounding box center [693, 747] width 1 height 6
click at [703, 656] on div "Progress Bar" at bounding box center [703, 747] width 1 height 6
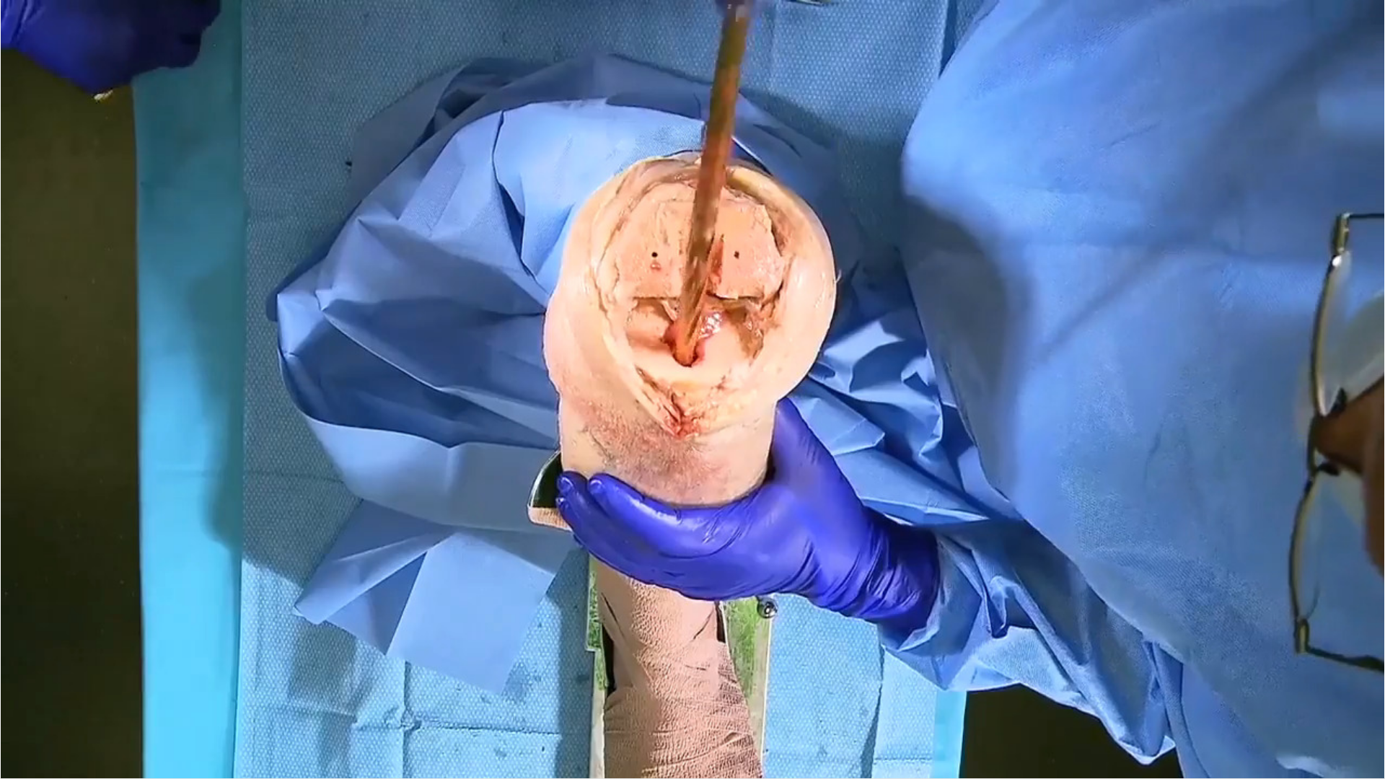
click at [729, 656] on div "10 seconds Tap to unmute" at bounding box center [692, 389] width 1385 height 778
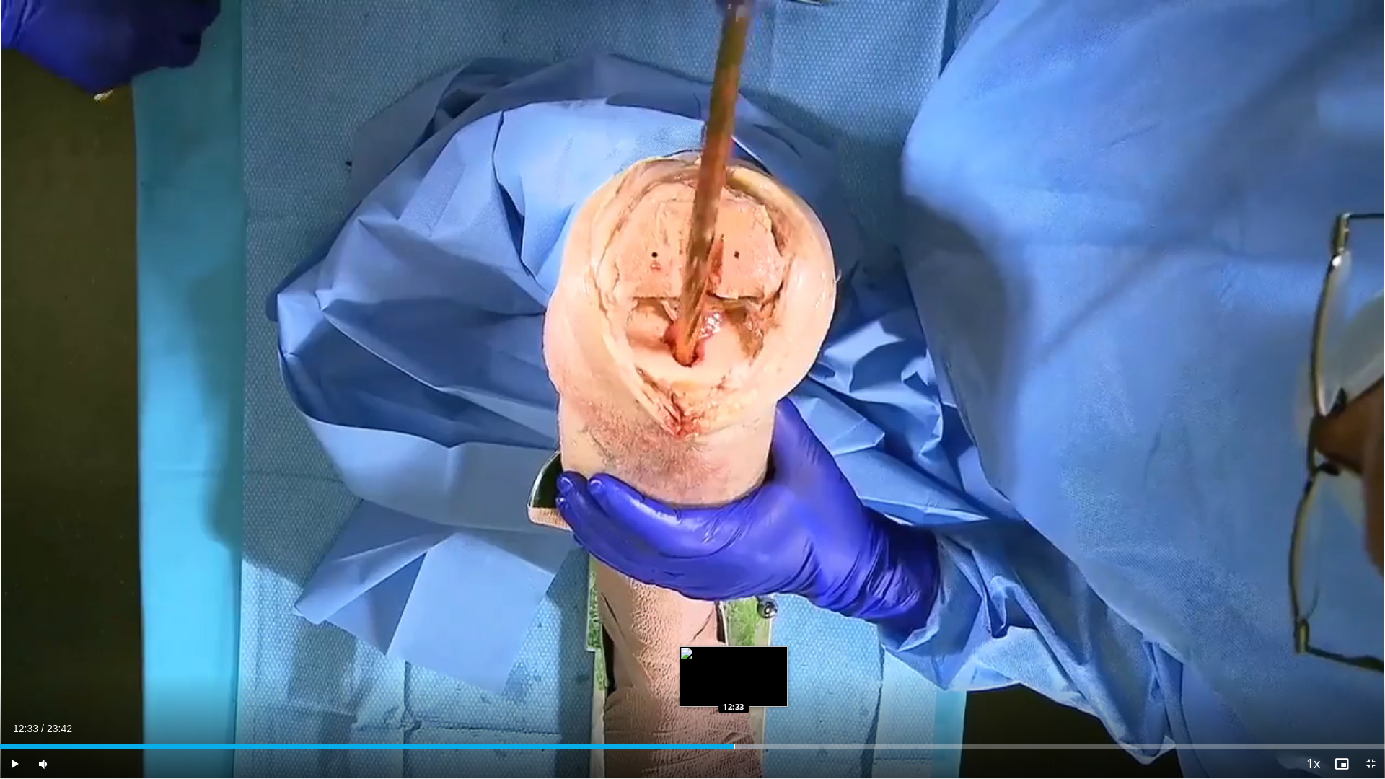
click at [734, 656] on div "Loaded : 55.07% 12:33 12:33" at bounding box center [692, 743] width 1385 height 14
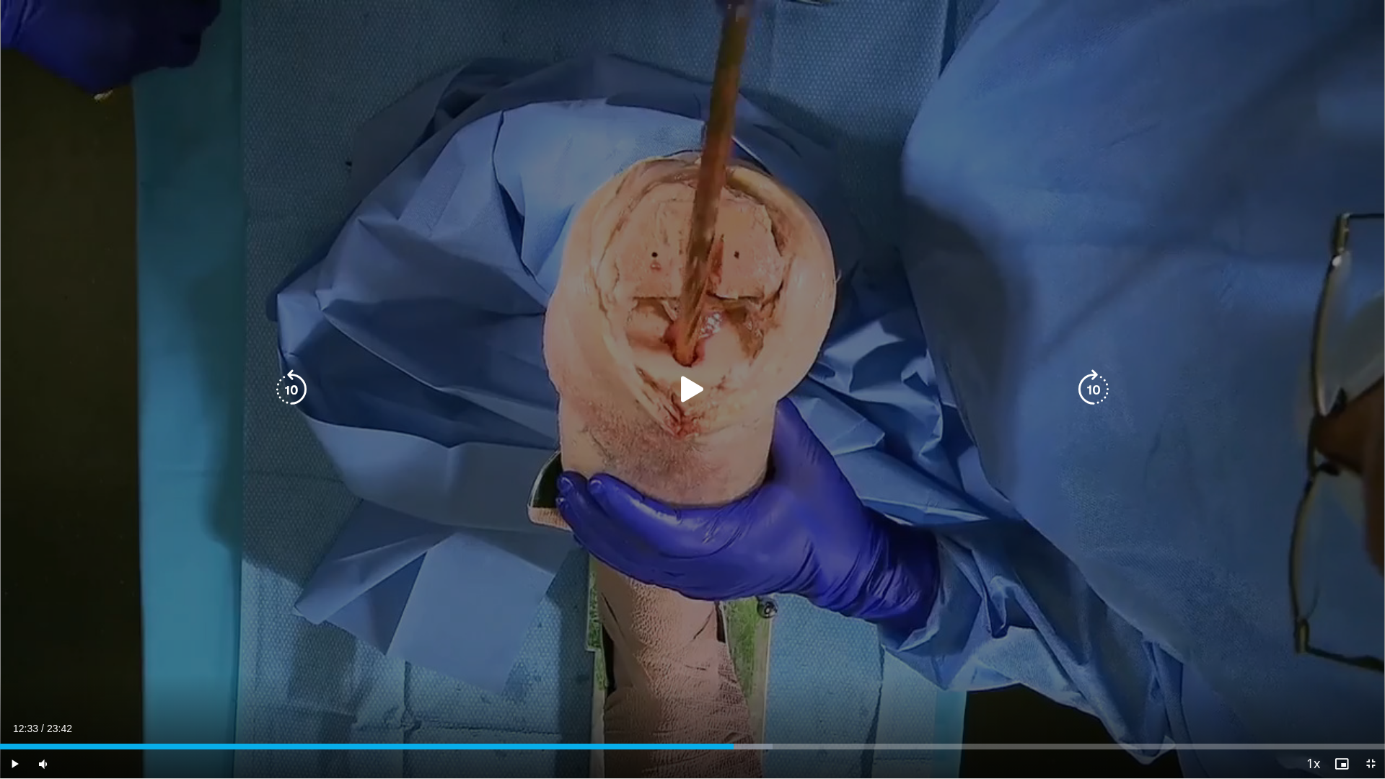
click at [760, 656] on div "10 seconds Tap to unmute" at bounding box center [692, 389] width 1385 height 778
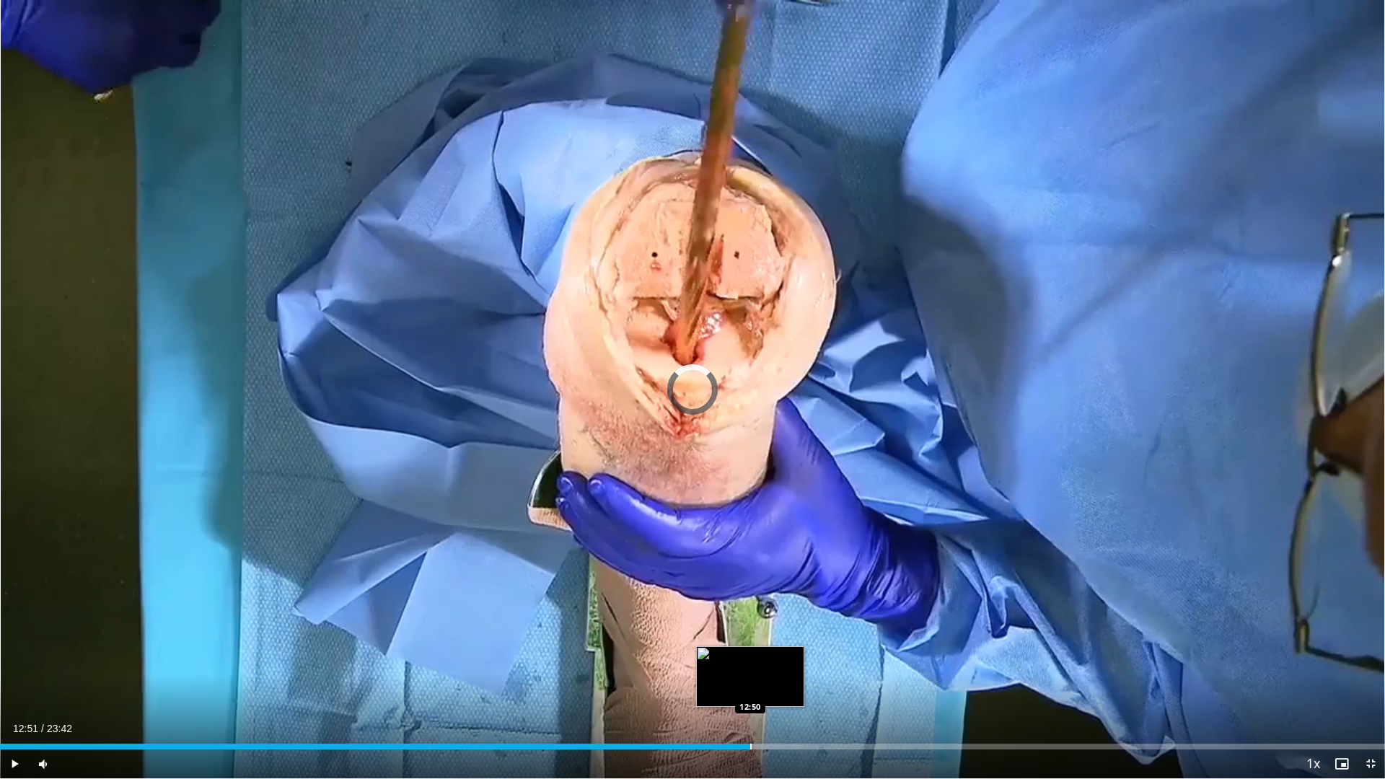
click at [751, 656] on div "Progress Bar" at bounding box center [750, 747] width 1 height 6
click at [781, 656] on div "Progress Bar" at bounding box center [781, 747] width 1 height 6
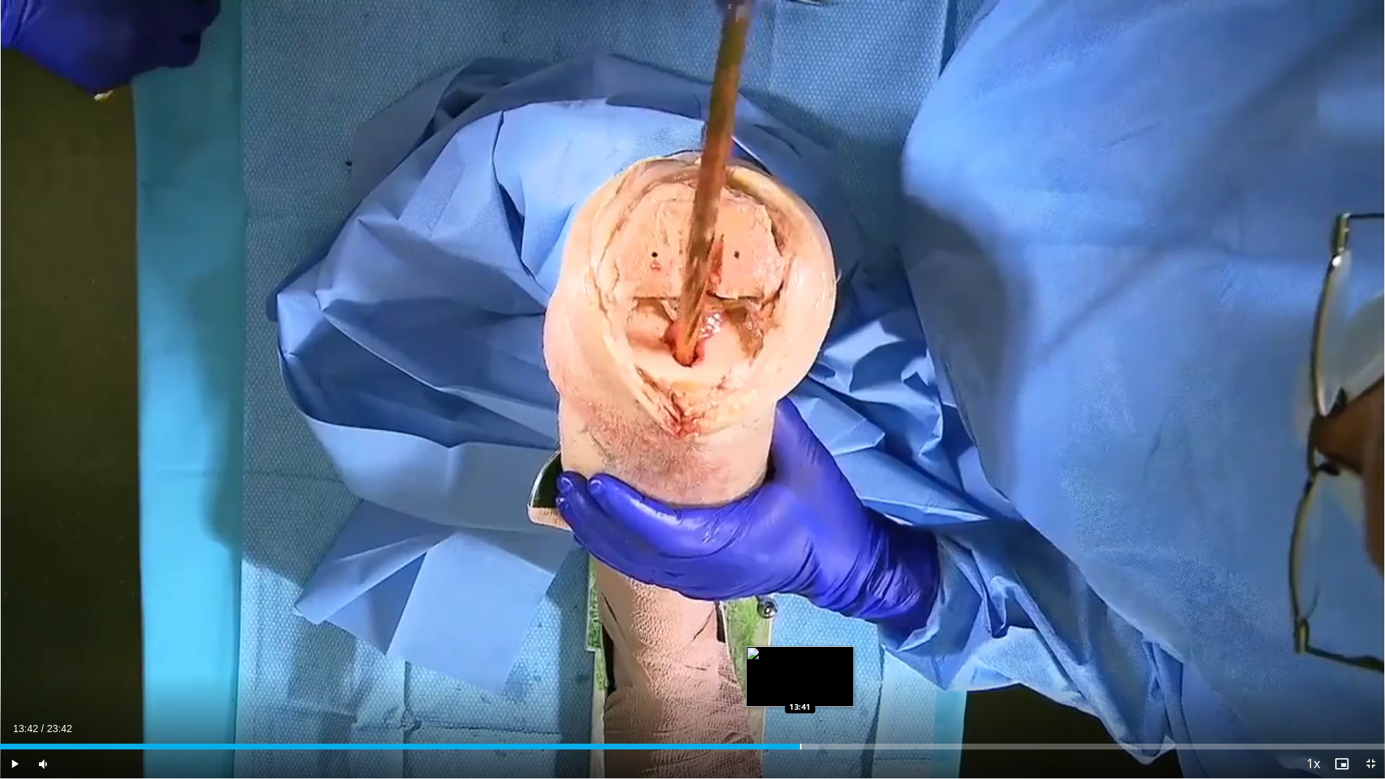
click at [801, 656] on div "Progress Bar" at bounding box center [800, 747] width 1 height 6
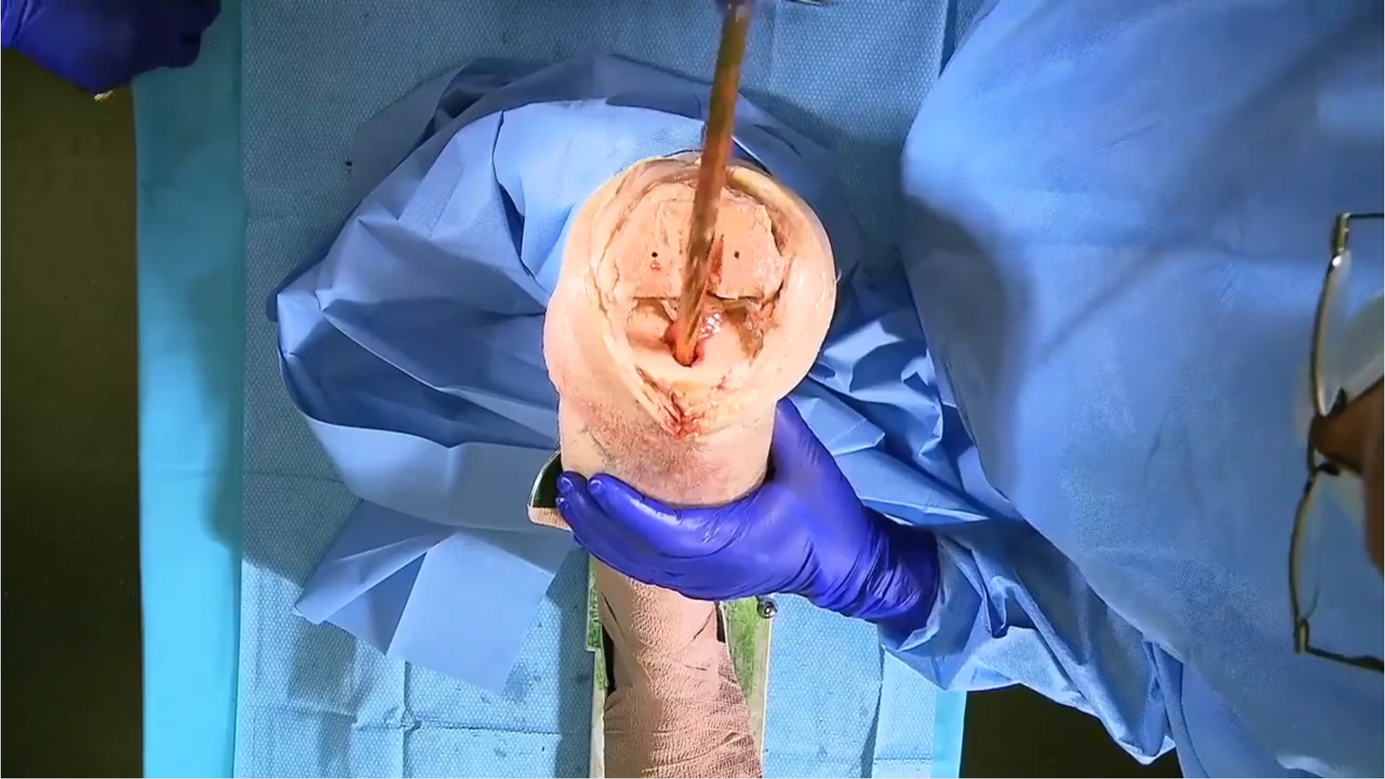
click at [817, 656] on div "10 seconds Tap to unmute" at bounding box center [692, 389] width 1385 height 778
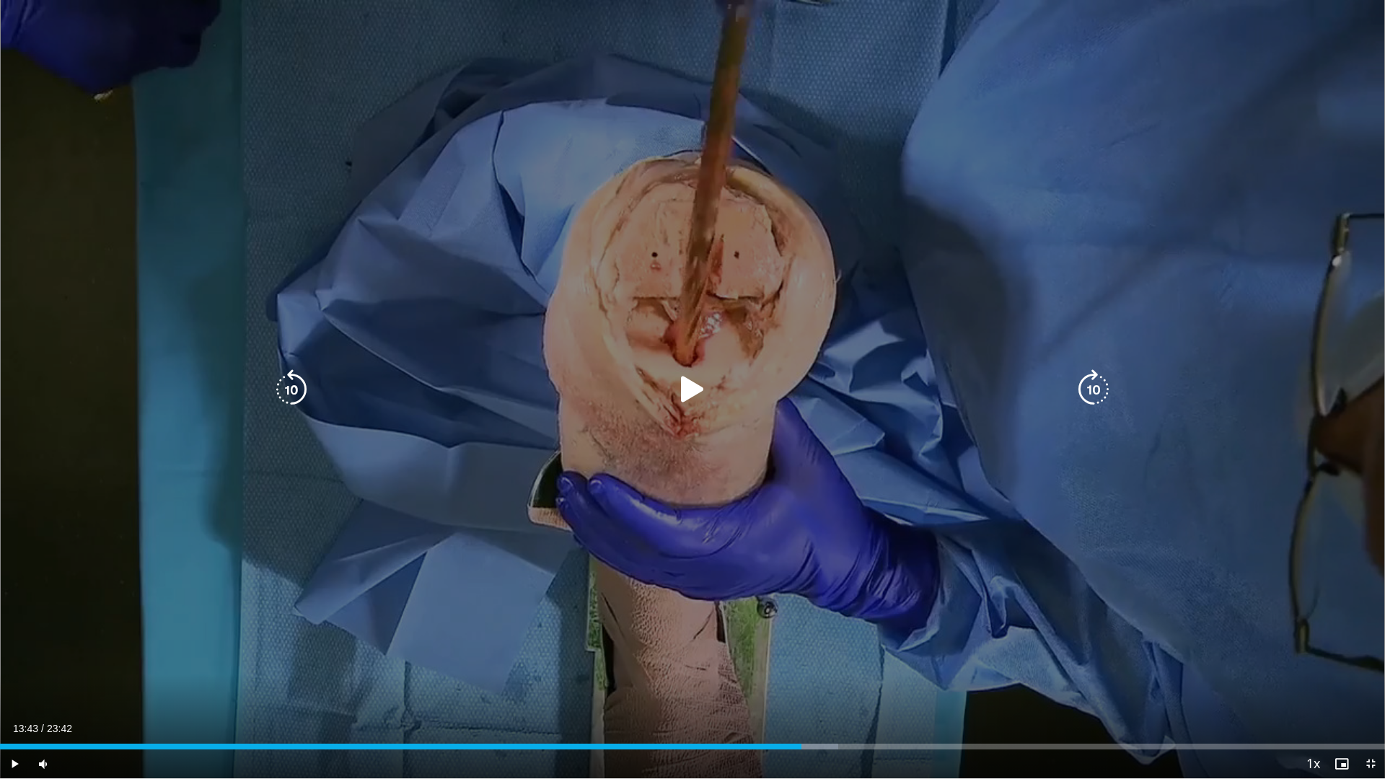
drag, startPoint x: 779, startPoint y: 672, endPoint x: 798, endPoint y: 690, distance: 26.5
click at [778, 656] on div "10 seconds Tap to unmute" at bounding box center [692, 389] width 1385 height 778
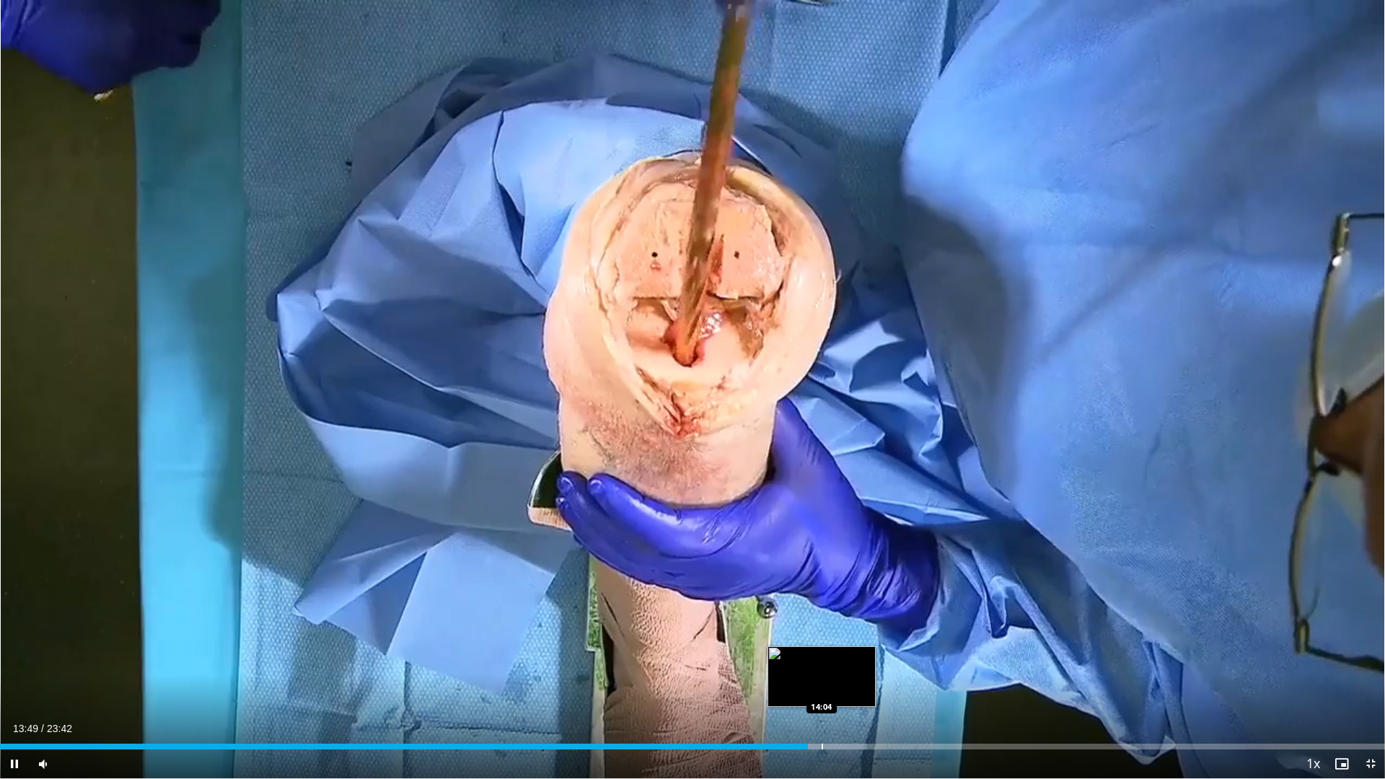
click at [821, 656] on div "Progress Bar" at bounding box center [820, 747] width 94 height 6
click at [836, 656] on div "Progress Bar" at bounding box center [847, 747] width 80 height 6
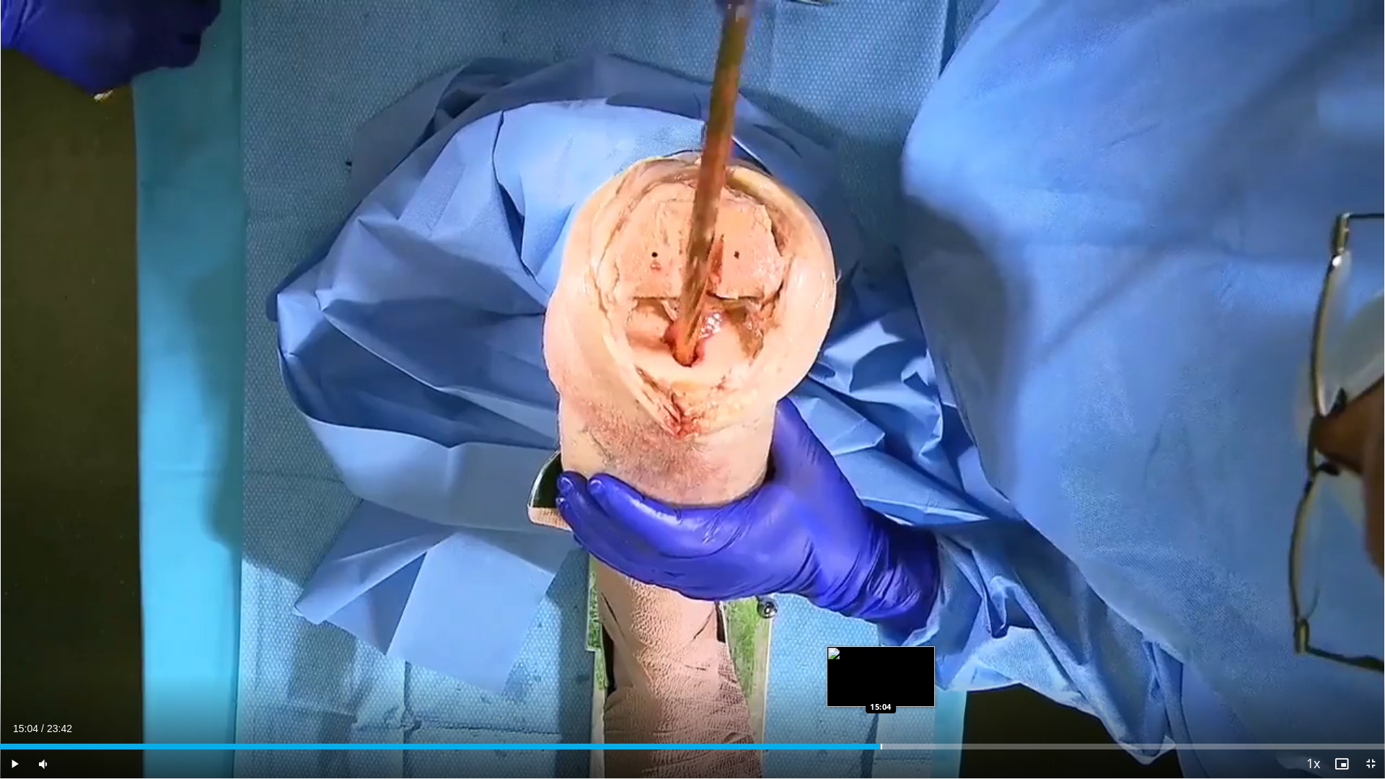
click at [880, 656] on div "Progress Bar" at bounding box center [888, 747] width 96 height 6
click at [889, 656] on div "Progress Bar" at bounding box center [888, 747] width 1 height 6
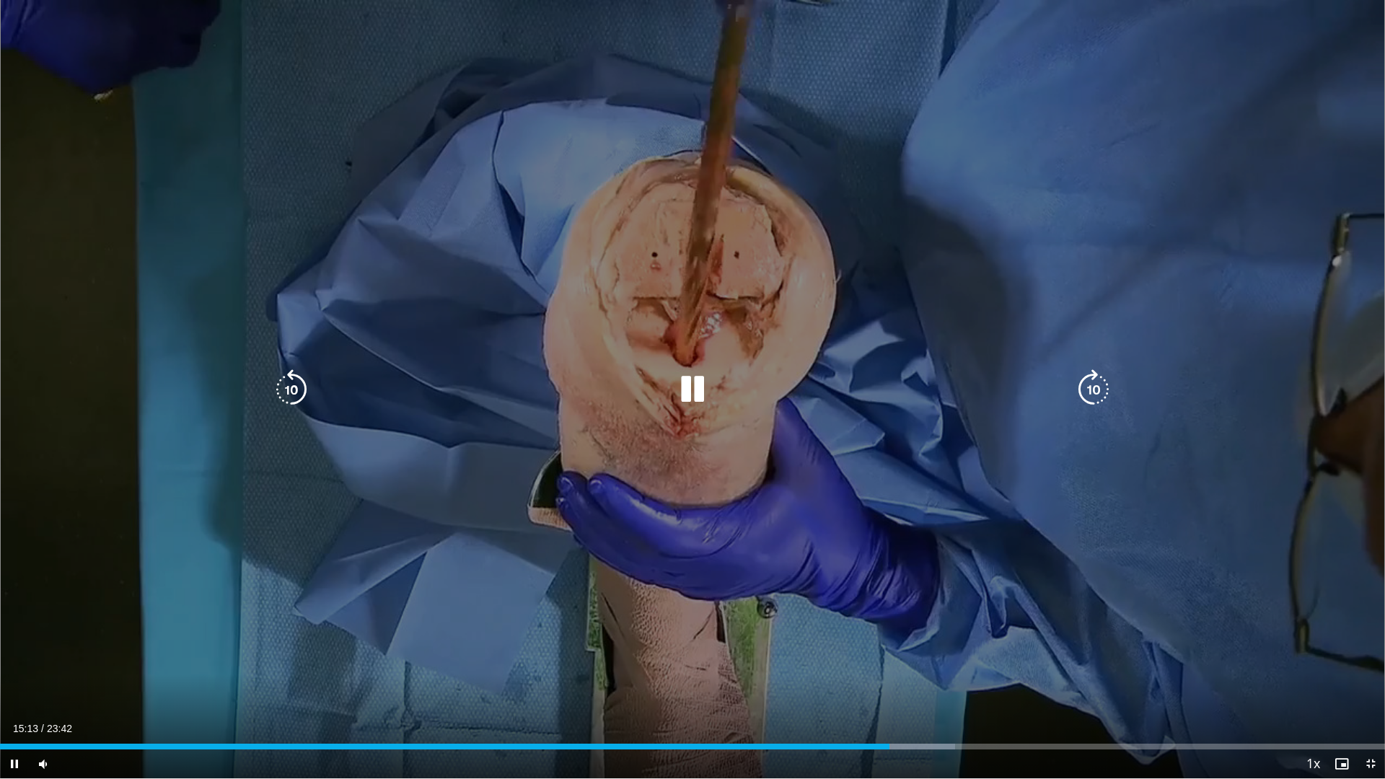
click at [957, 640] on div "10 seconds Tap to unmute" at bounding box center [692, 389] width 1385 height 778
click at [778, 656] on div "10 seconds Tap to unmute" at bounding box center [692, 389] width 1385 height 778
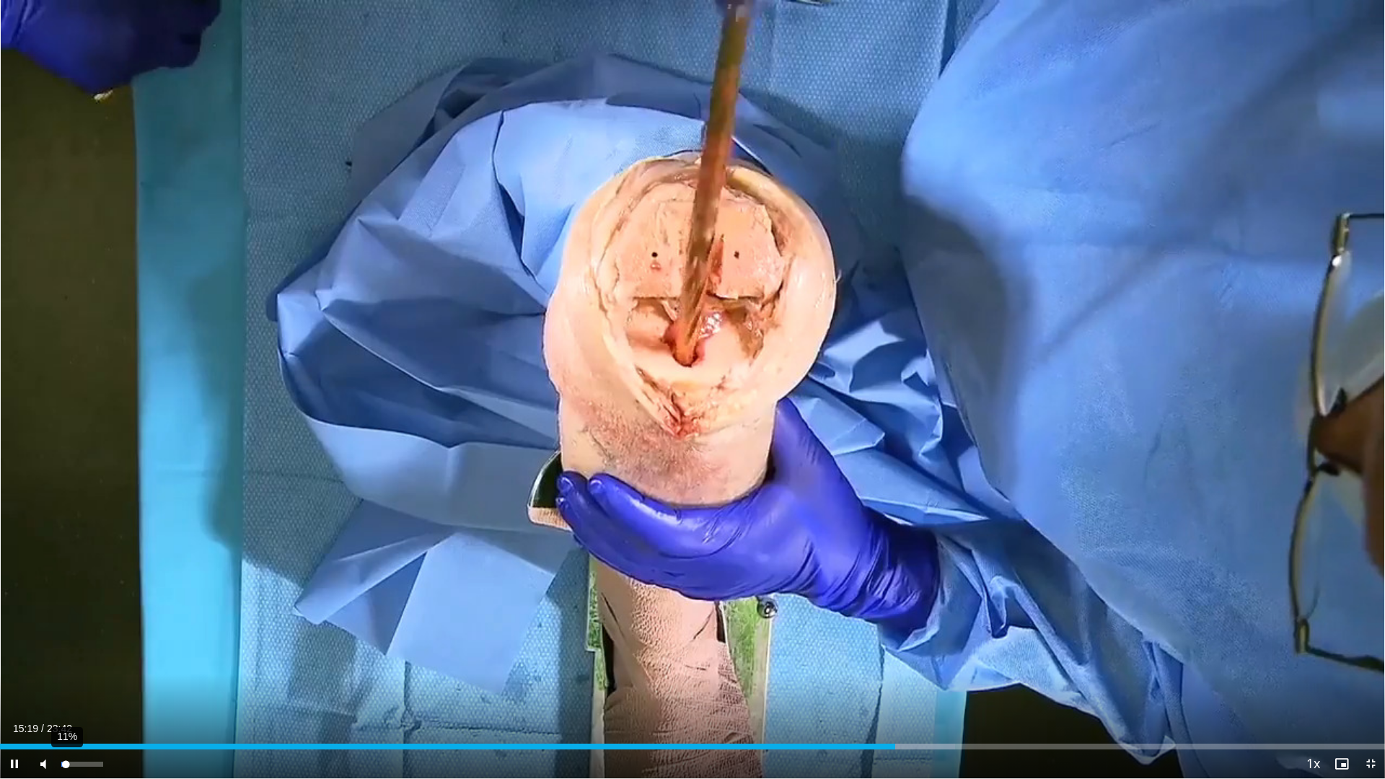
drag, startPoint x: 76, startPoint y: 765, endPoint x: 66, endPoint y: 766, distance: 10.1
click at [66, 656] on div "11%" at bounding box center [81, 764] width 41 height 5
click at [900, 656] on div "Loaded : 69.02% 15:22 15:24" at bounding box center [692, 743] width 1385 height 14
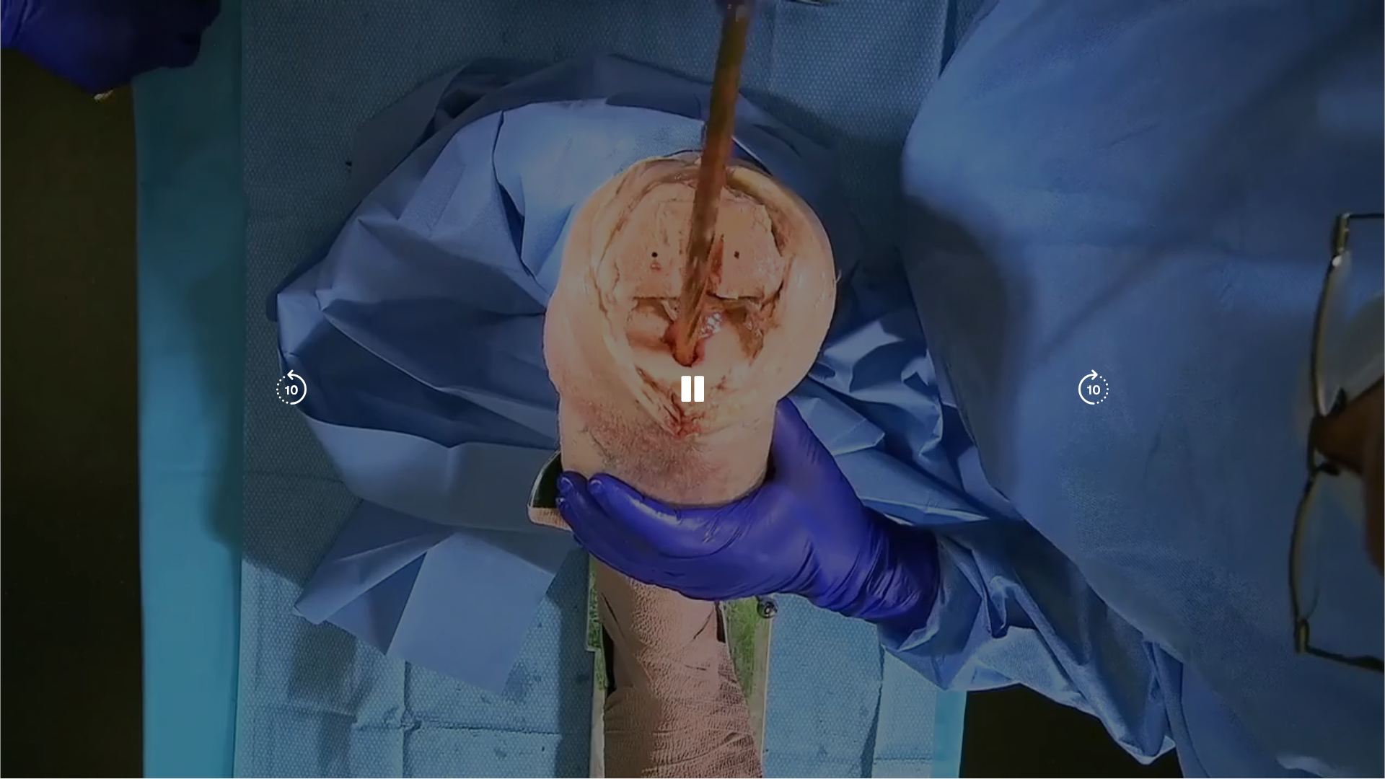
click at [907, 656] on video-js "**********" at bounding box center [692, 389] width 1385 height 779
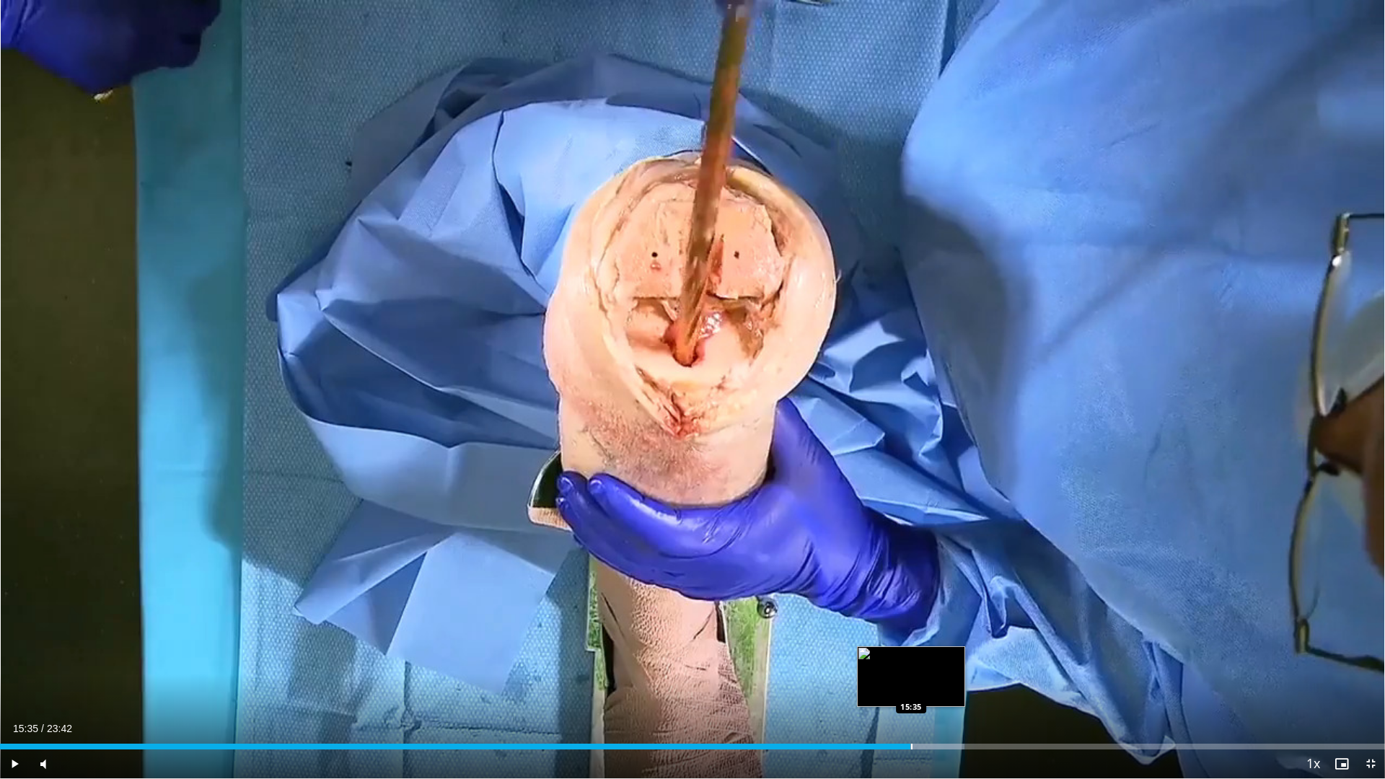
click at [910, 656] on div "Loaded : 69.65% 15:35 15:35" at bounding box center [692, 743] width 1385 height 14
click at [921, 656] on div "Progress Bar" at bounding box center [920, 747] width 1 height 6
click at [942, 656] on div "Progress Bar" at bounding box center [942, 747] width 1 height 6
click at [954, 656] on div "Loaded : 72.46% 16:20 16:21" at bounding box center [692, 743] width 1385 height 14
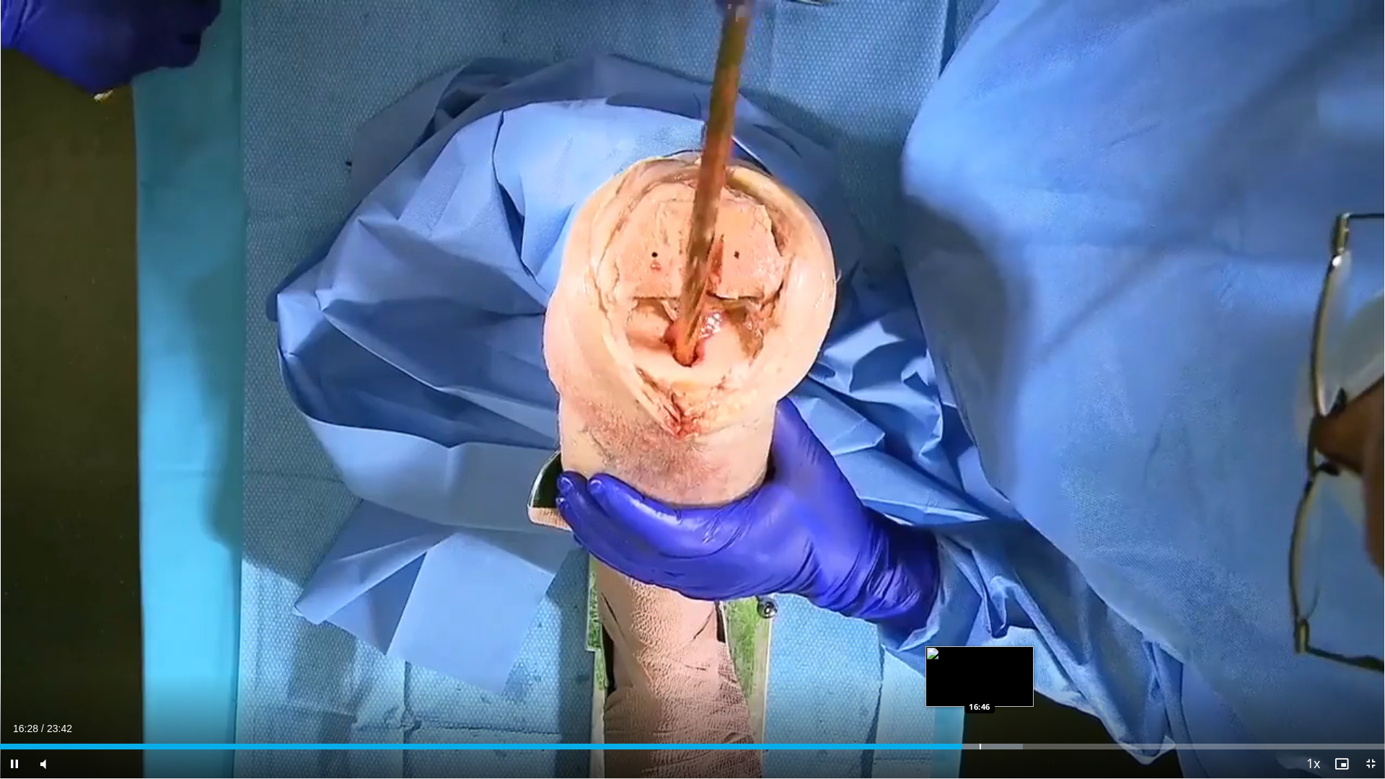
click at [980, 656] on div "Progress Bar" at bounding box center [980, 747] width 1 height 6
click at [988, 656] on div "Progress Bar" at bounding box center [988, 747] width 1 height 6
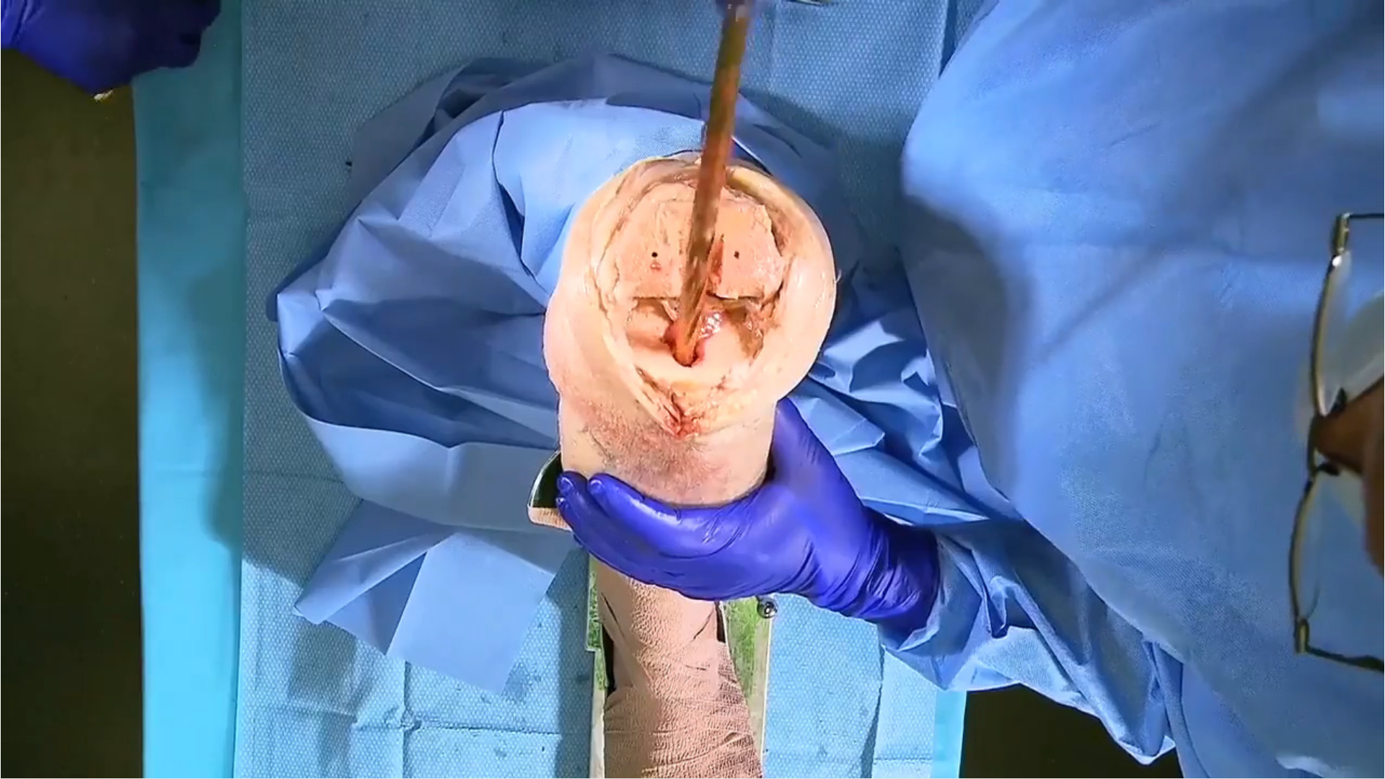
click at [1015, 656] on div "10 seconds Tap to unmute" at bounding box center [692, 389] width 1385 height 778
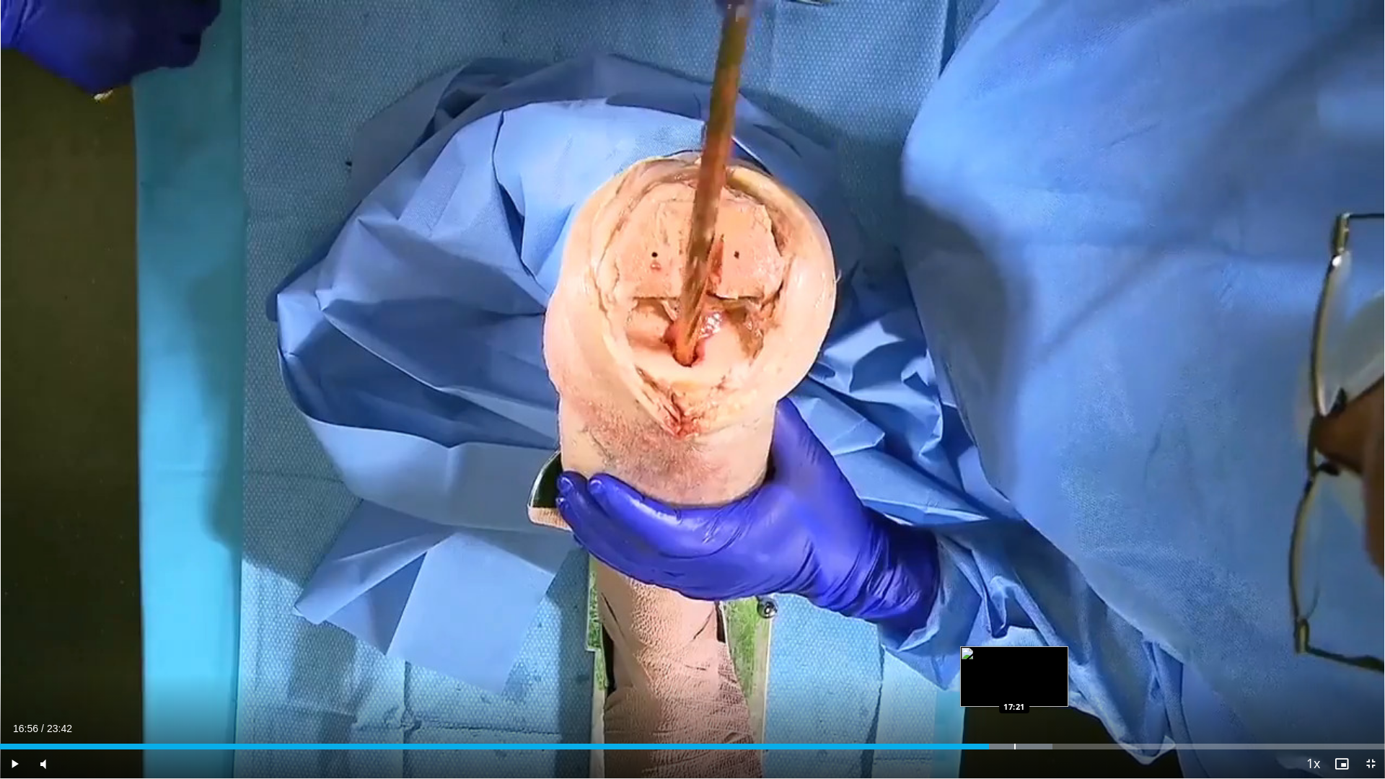
click at [1014, 656] on div "Loaded : 75.98% 16:56 17:21" at bounding box center [692, 743] width 1385 height 14
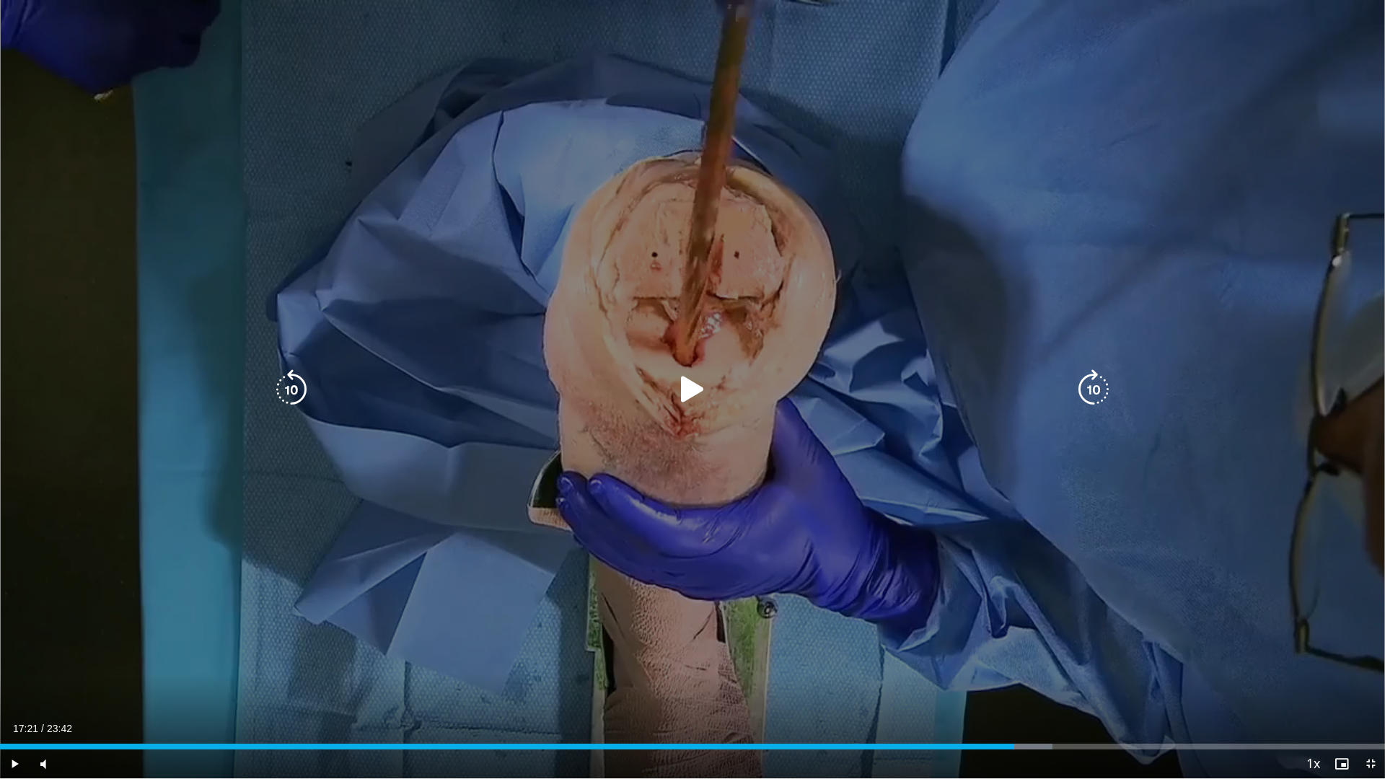
click at [1027, 656] on div "10 seconds Tap to unmute" at bounding box center [692, 389] width 1385 height 778
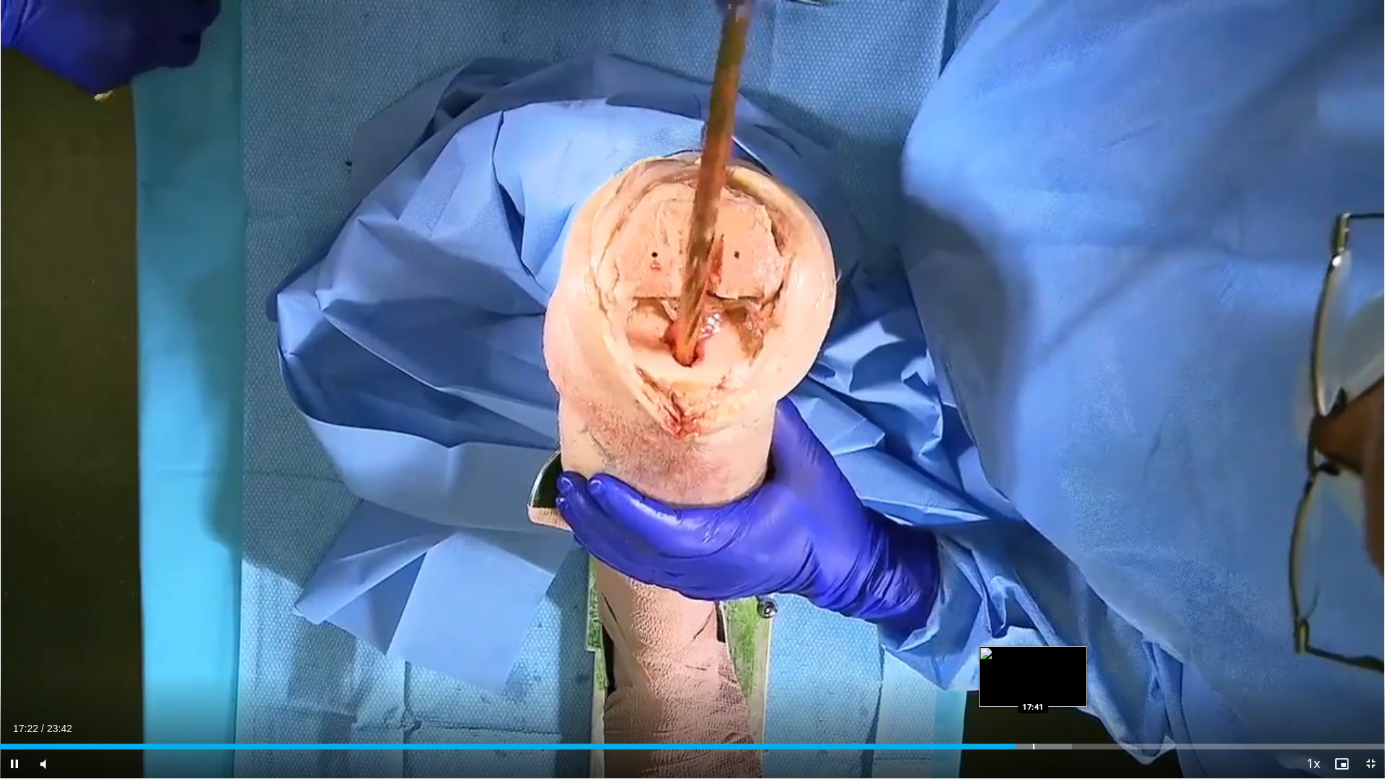
click at [1033, 656] on div "Loaded : 77.38% 17:22 17:41" at bounding box center [692, 743] width 1385 height 14
click at [1057, 656] on div "Loaded : 79.47% 18:05 18:04" at bounding box center [692, 743] width 1385 height 14
click at [1084, 656] on div "Progress Bar" at bounding box center [1084, 747] width 1 height 6
drag, startPoint x: 70, startPoint y: 763, endPoint x: 80, endPoint y: 763, distance: 10.1
click at [80, 656] on div "Volume Level" at bounding box center [70, 764] width 19 height 5
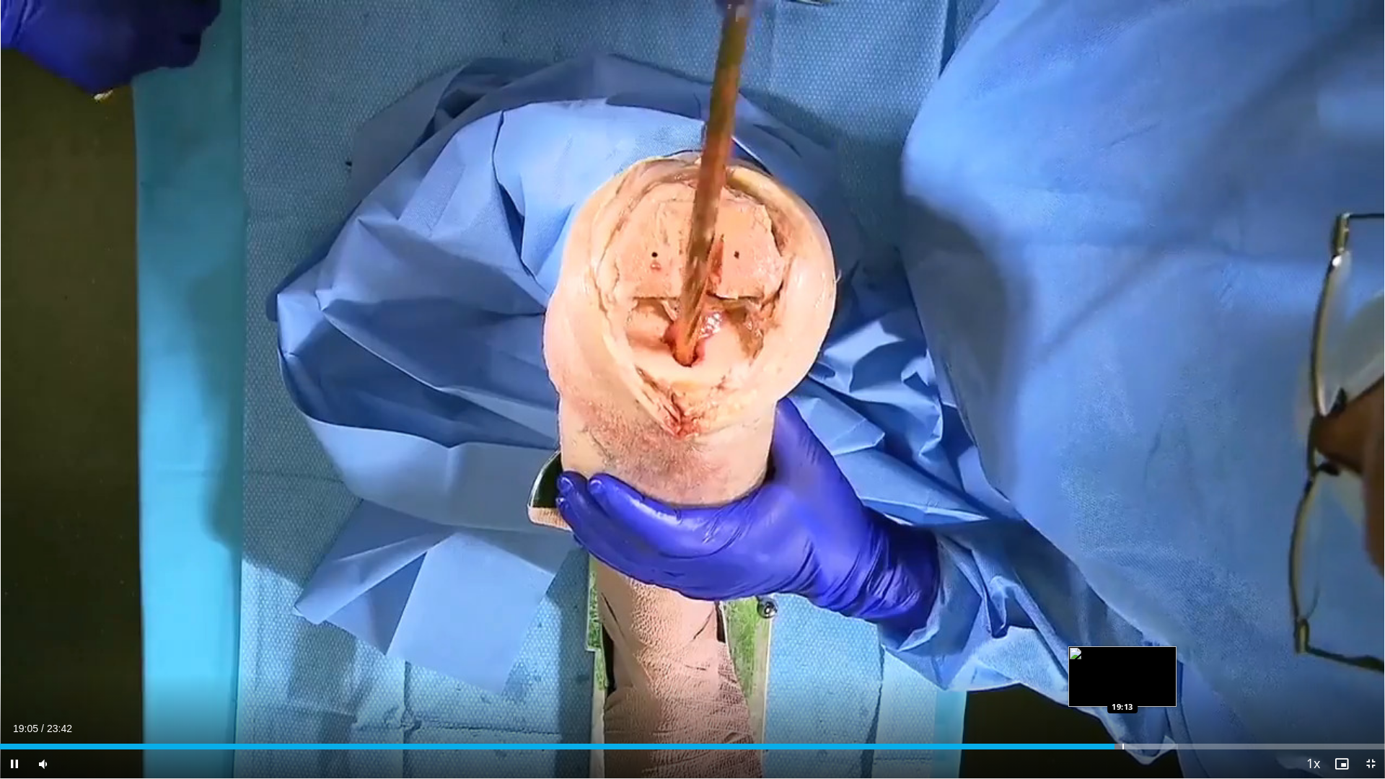
click at [1123, 656] on div "Progress Bar" at bounding box center [1122, 747] width 1 height 6
click at [1145, 656] on div "Progress Bar" at bounding box center [1145, 747] width 1 height 6
click at [1157, 656] on div "Progress Bar" at bounding box center [1156, 747] width 1 height 6
click at [1179, 656] on div "Progress Bar" at bounding box center [1179, 747] width 1 height 6
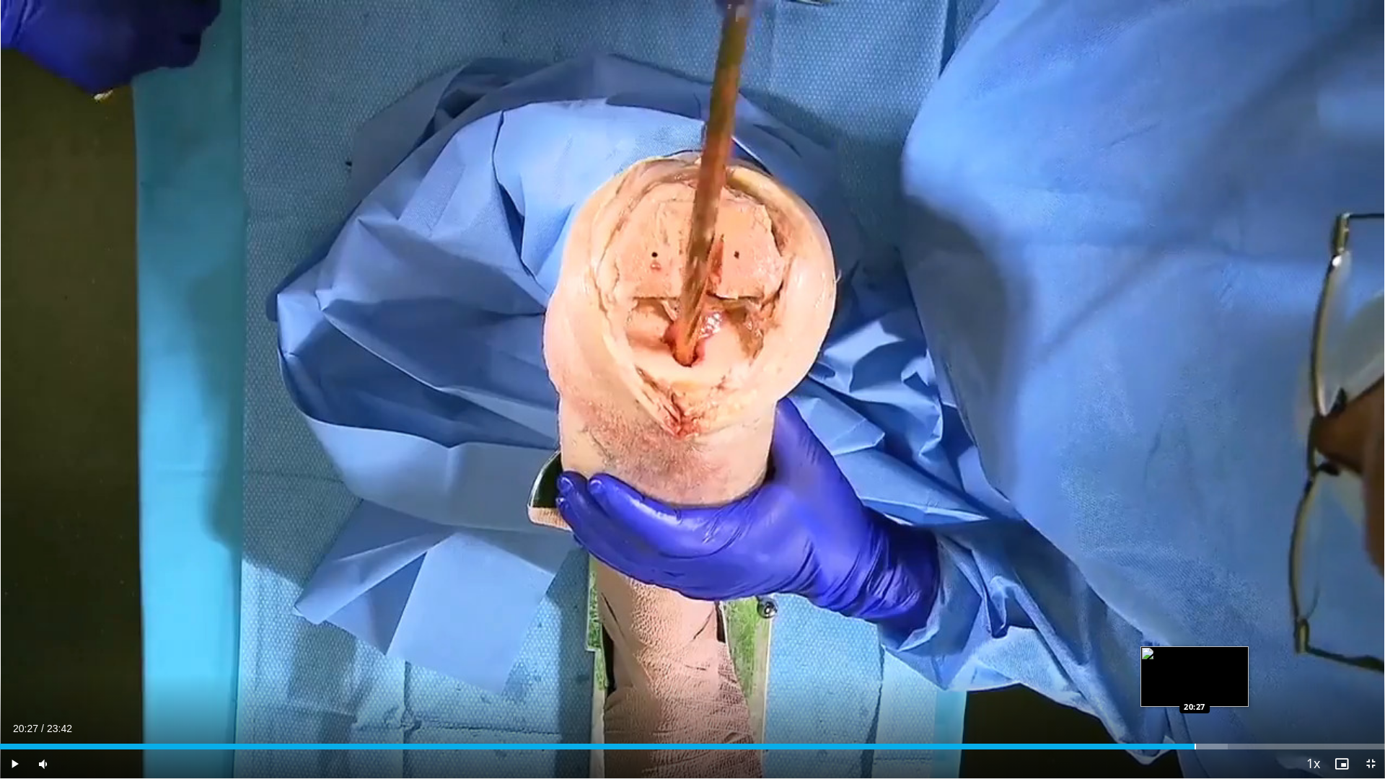
click at [1195, 656] on div "Progress Bar" at bounding box center [1195, 747] width 1 height 6
click at [1213, 656] on div "Loaded : 90.05% 20:45 20:45" at bounding box center [692, 743] width 1385 height 14
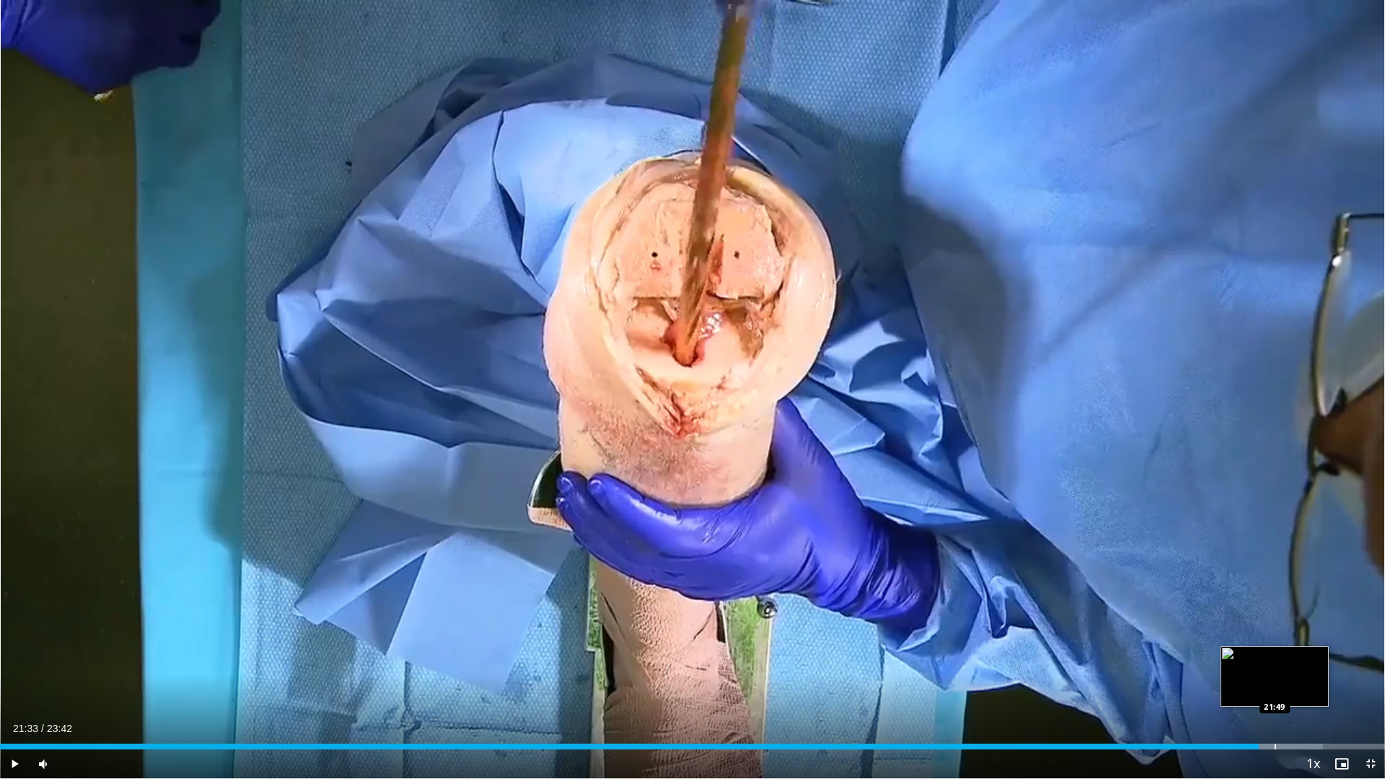
click at [1274, 656] on div "Loaded : 95.51% 21:33 21:49" at bounding box center [692, 747] width 1385 height 6
click at [1294, 656] on div "Loaded : 95.51% 21:49 22:04" at bounding box center [692, 747] width 1385 height 6
click at [1319, 656] on div "Progress Bar" at bounding box center [1319, 747] width 1 height 6
click at [1352, 656] on div "Progress Bar" at bounding box center [1351, 747] width 1 height 6
click at [1361, 656] on div "Loaded : 100.00% 23:09 23:16" at bounding box center [692, 747] width 1385 height 6
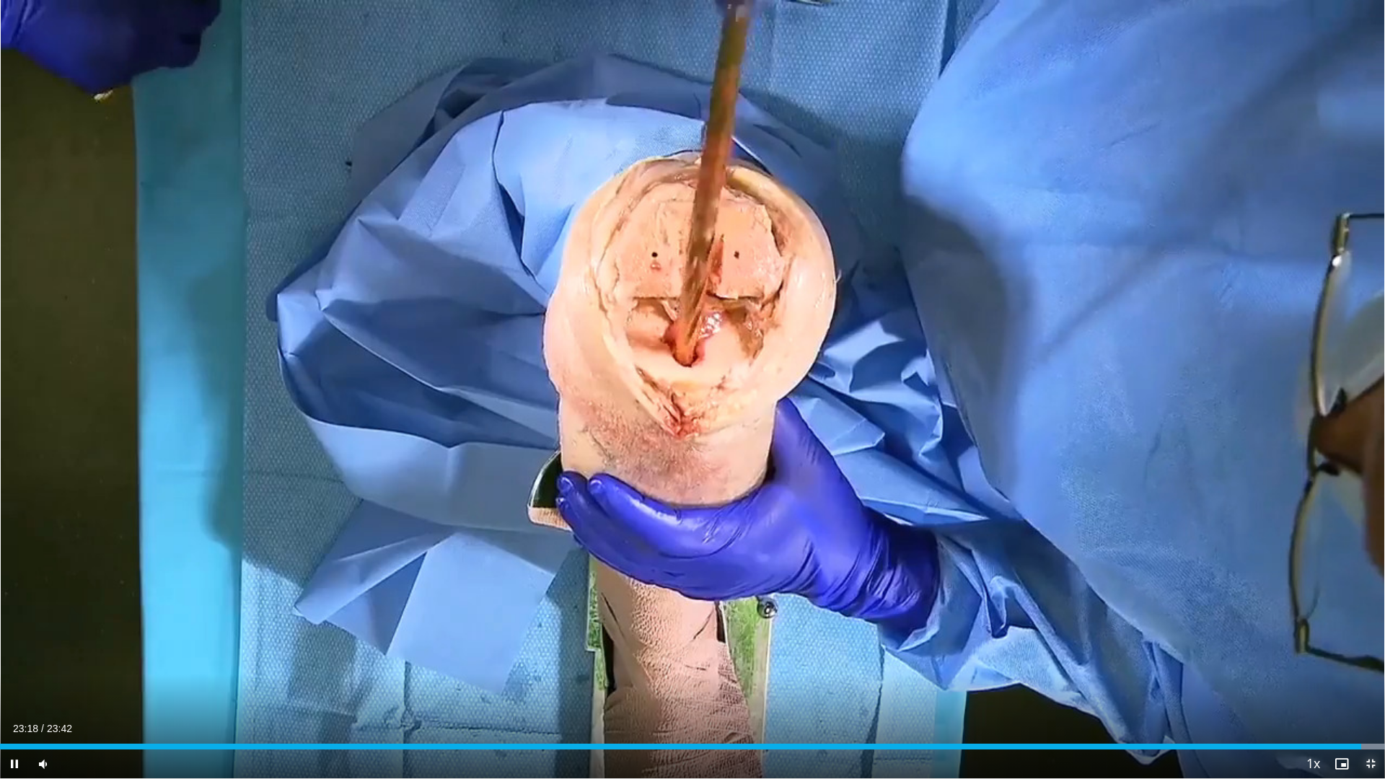
click at [1374, 656] on span "Video Player" at bounding box center [1370, 764] width 29 height 29
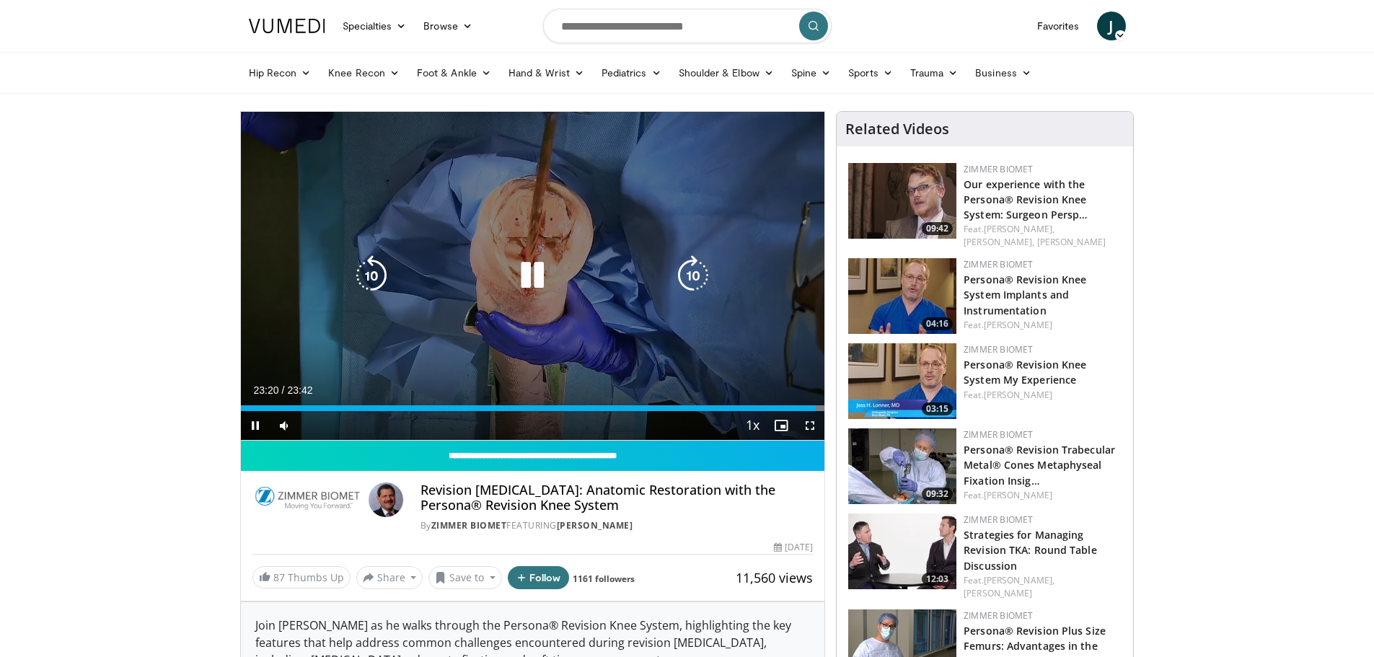
drag, startPoint x: 524, startPoint y: 279, endPoint x: 529, endPoint y: 271, distance: 9.4
click at [524, 279] on icon "Video Player" at bounding box center [532, 275] width 40 height 40
